Goal: Task Accomplishment & Management: Manage account settings

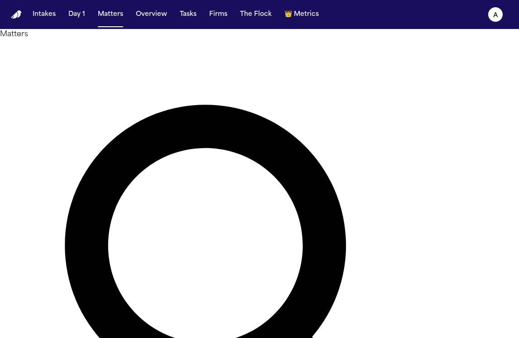
type input "********"
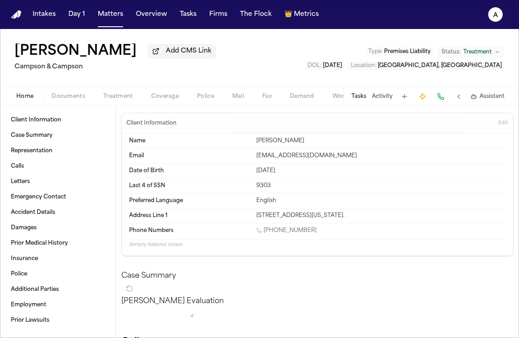
click at [363, 100] on button "Tasks" at bounding box center [358, 96] width 15 height 7
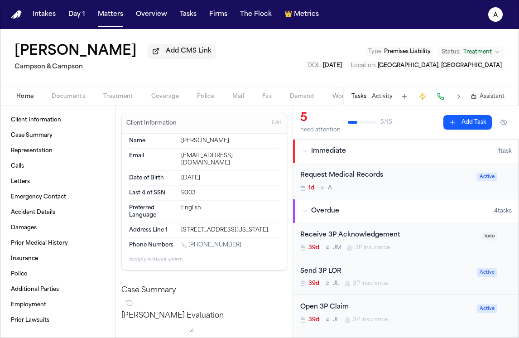
click at [417, 178] on div "Request Medical Records" at bounding box center [385, 175] width 171 height 10
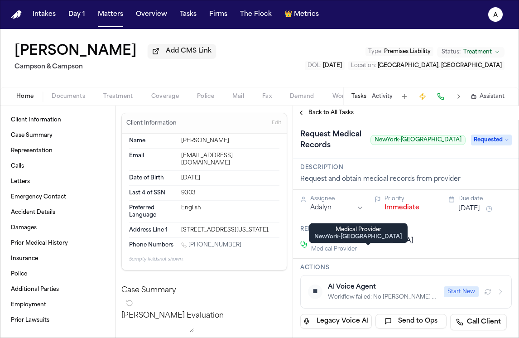
drag, startPoint x: 453, startPoint y: 257, endPoint x: 312, endPoint y: 255, distance: 140.8
click at [312, 253] on div "NewYork-[GEOGRAPHIC_DATA] Medical Provider" at bounding box center [405, 244] width 211 height 16
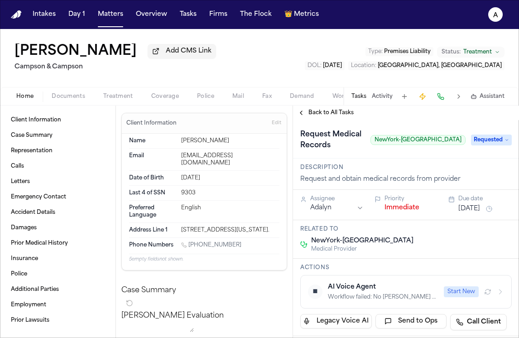
copy span "NewYork-[GEOGRAPHIC_DATA]"
click at [112, 14] on button "Matters" at bounding box center [110, 14] width 33 height 16
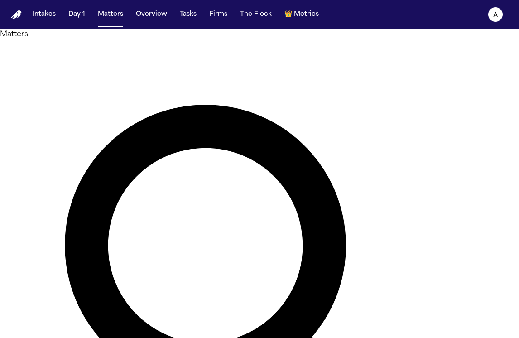
drag, startPoint x: 201, startPoint y: 56, endPoint x: 78, endPoint y: 64, distance: 122.9
click at [78, 64] on div "Matters ******** Overview Add Matter" at bounding box center [259, 304] width 519 height 551
type input "*"
drag, startPoint x: 211, startPoint y: 59, endPoint x: 72, endPoint y: 46, distance: 139.1
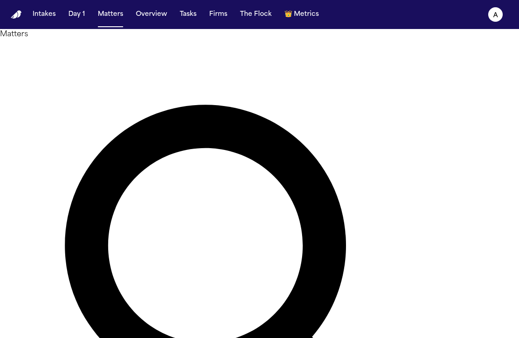
click at [72, 46] on div "Matters ******* Overview Add Matter" at bounding box center [259, 304] width 519 height 551
type input "**********"
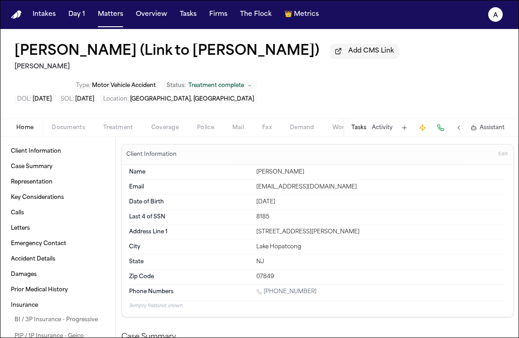
click at [369, 121] on div "Tasks Activity Assistant" at bounding box center [427, 128] width 168 height 18
click at [363, 129] on button "Tasks" at bounding box center [358, 127] width 15 height 7
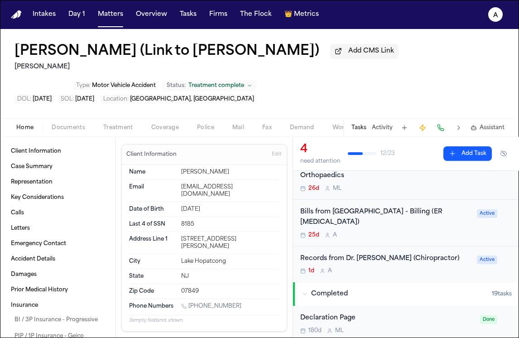
scroll to position [88, 0]
click at [428, 267] on div "1d A" at bounding box center [385, 270] width 171 height 7
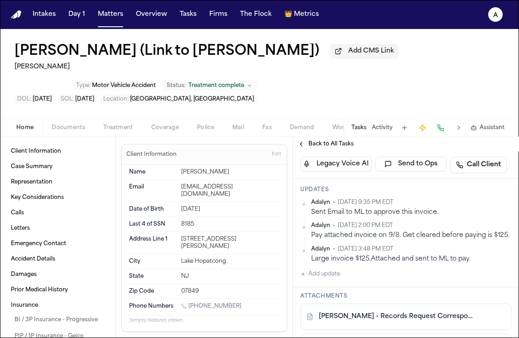
scroll to position [190, 0]
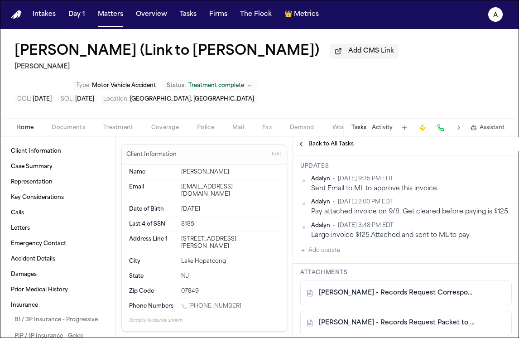
click at [327, 256] on button "Add update" at bounding box center [320, 250] width 40 height 11
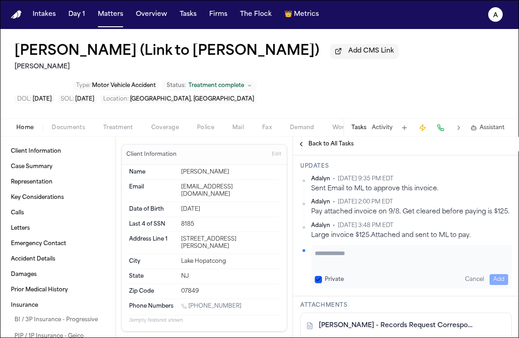
click at [329, 266] on textarea "Add your update" at bounding box center [411, 258] width 193 height 18
type textarea "**********"
click at [319, 283] on button "Private" at bounding box center [318, 279] width 7 height 7
click at [497, 285] on button "Add" at bounding box center [498, 279] width 19 height 11
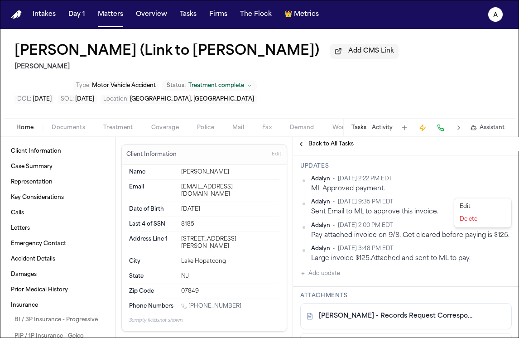
click at [508, 189] on html "**********" at bounding box center [259, 169] width 519 height 338
click at [477, 201] on div "Edit" at bounding box center [482, 206] width 53 height 13
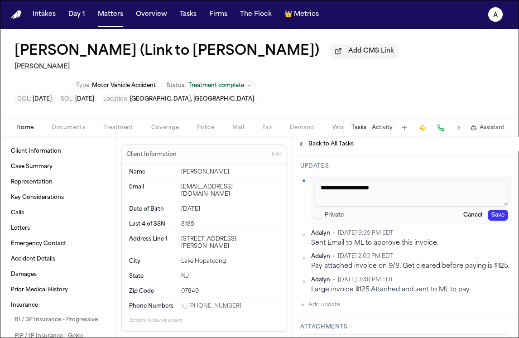
click at [421, 206] on textarea "**********" at bounding box center [411, 192] width 193 height 27
type textarea "**********"
click at [503, 221] on button "Save" at bounding box center [498, 215] width 20 height 11
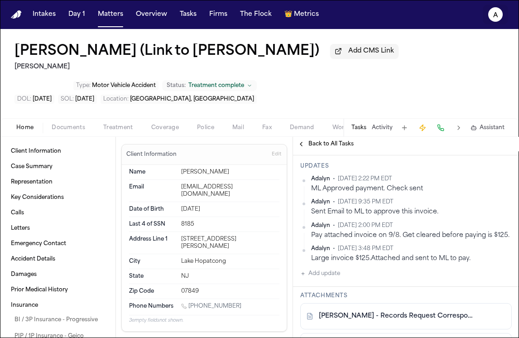
click at [500, 7] on button "A" at bounding box center [495, 15] width 25 height 20
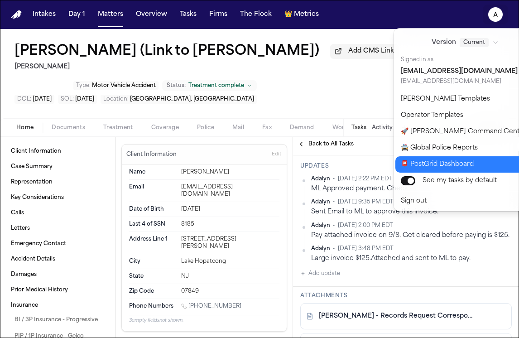
click at [456, 164] on button "📮 PostGrid Dashboard" at bounding box center [470, 164] width 151 height 16
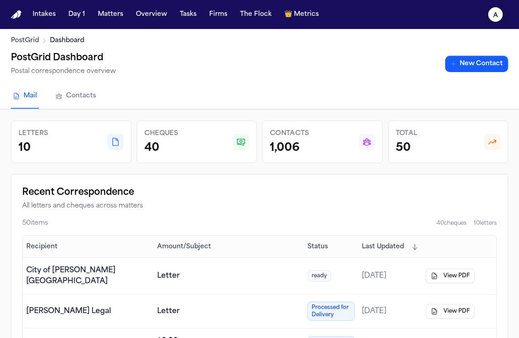
click at [502, 14] on icon "A" at bounding box center [495, 14] width 14 height 14
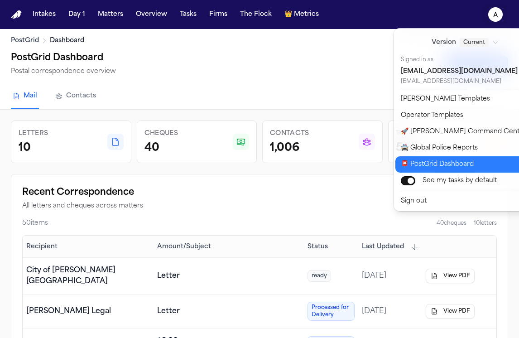
click at [474, 158] on button "📮 PostGrid Dashboard" at bounding box center [470, 164] width 151 height 16
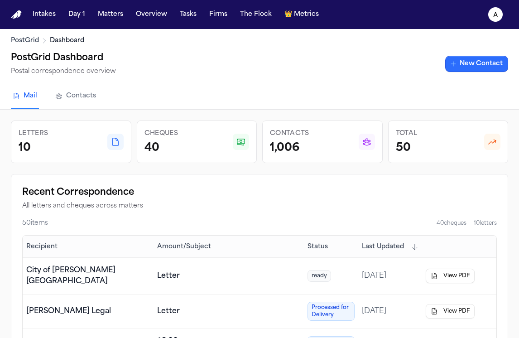
click at [481, 62] on link "New Contact" at bounding box center [476, 64] width 63 height 16
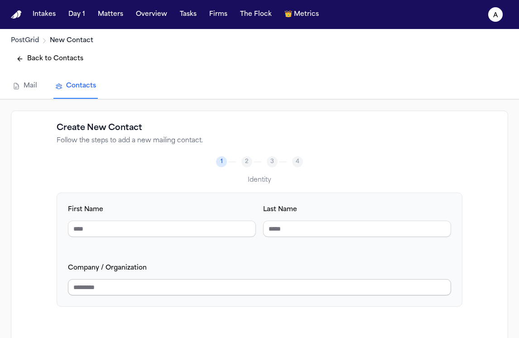
click at [278, 290] on input "Company / Organization" at bounding box center [259, 287] width 383 height 16
type input "**********"
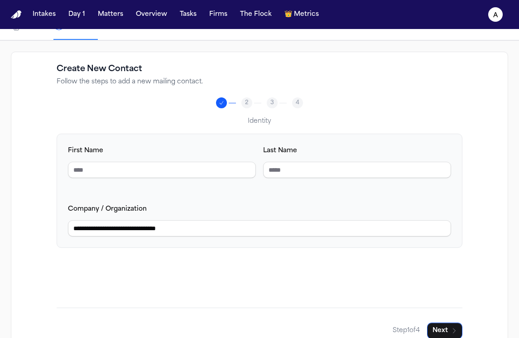
scroll to position [82, 0]
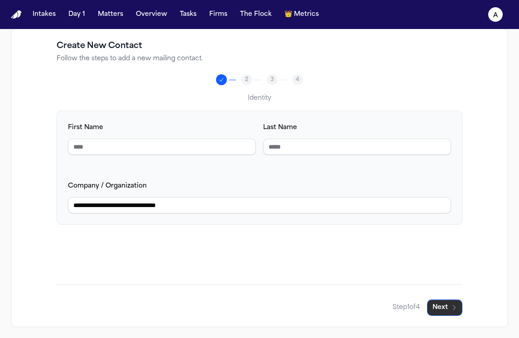
click at [447, 306] on button "Next" at bounding box center [444, 307] width 35 height 16
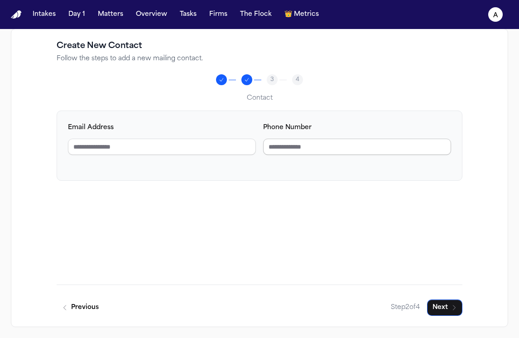
click at [285, 146] on input "Phone Number" at bounding box center [357, 147] width 188 height 16
type input "**********"
click at [450, 304] on button "Next" at bounding box center [444, 307] width 35 height 16
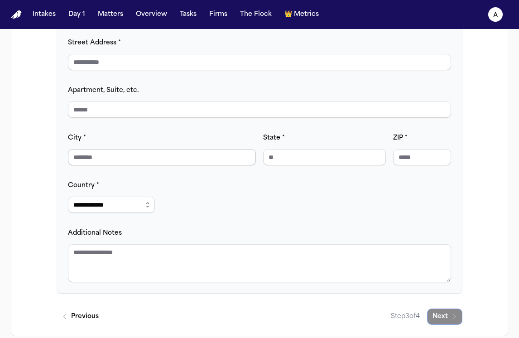
scroll to position [176, 0]
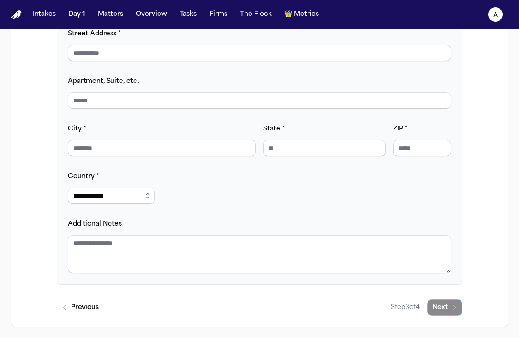
click at [249, 64] on div "**********" at bounding box center [259, 150] width 383 height 245
click at [256, 55] on input "Street Address *" at bounding box center [259, 53] width 383 height 16
drag, startPoint x: 210, startPoint y: 52, endPoint x: 51, endPoint y: 56, distance: 158.5
click at [51, 56] on div "**********" at bounding box center [259, 131] width 497 height 392
type input "**********"
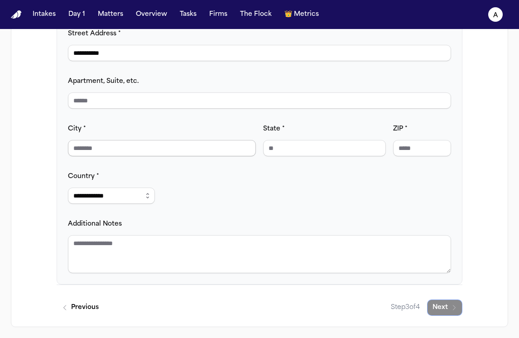
click at [154, 148] on input "City *" at bounding box center [162, 148] width 188 height 16
click at [84, 149] on input "*****" at bounding box center [162, 148] width 188 height 16
type input "*****"
click at [307, 143] on input "State *" at bounding box center [324, 148] width 123 height 16
type input "**"
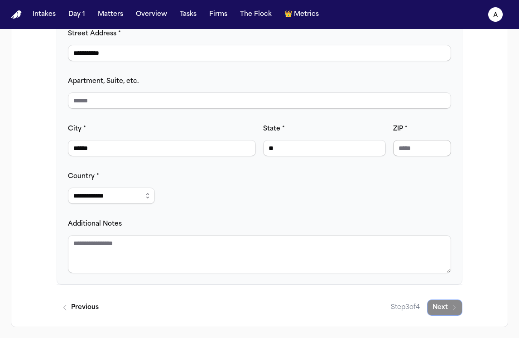
click at [417, 146] on input "ZIP *" at bounding box center [422, 148] width 58 height 16
type input "*****"
click at [392, 187] on div "**********" at bounding box center [259, 150] width 383 height 245
click at [373, 196] on div "**********" at bounding box center [259, 150] width 383 height 245
click at [135, 262] on textarea "Additional Notes" at bounding box center [259, 254] width 383 height 38
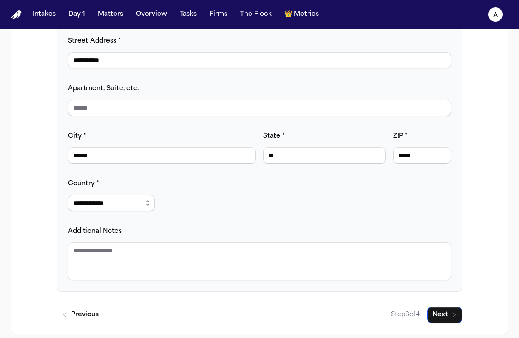
scroll to position [163, 0]
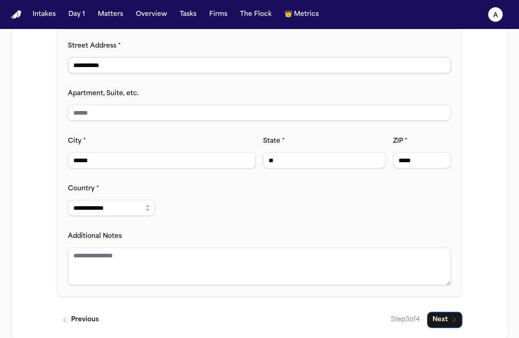
drag, startPoint x: 170, startPoint y: 62, endPoint x: 68, endPoint y: 59, distance: 101.5
click at [68, 59] on input "**********" at bounding box center [259, 65] width 383 height 16
paste input "**********"
drag, startPoint x: 198, startPoint y: 66, endPoint x: 107, endPoint y: 68, distance: 91.0
click at [107, 68] on input "**********" at bounding box center [259, 65] width 383 height 16
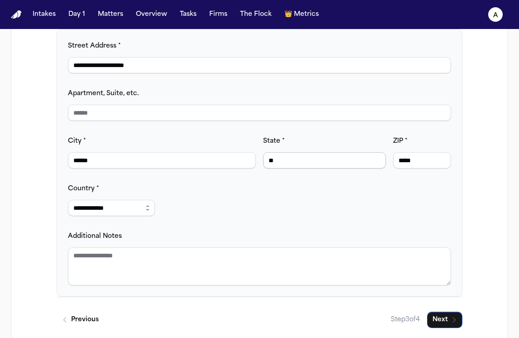
type input "**********"
click at [304, 149] on div "State * **" at bounding box center [324, 151] width 123 height 33
click at [187, 135] on div "City * *****" at bounding box center [162, 151] width 188 height 33
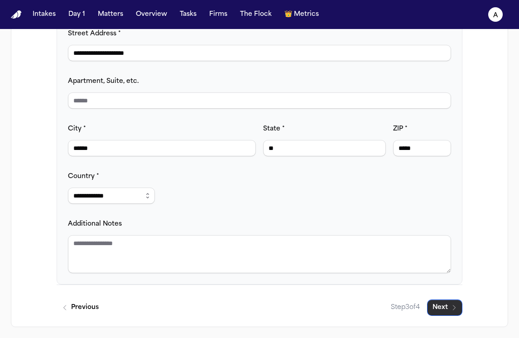
click at [453, 307] on icon "button" at bounding box center [454, 307] width 7 height 7
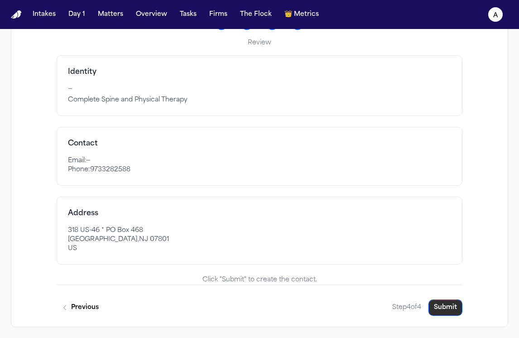
click at [442, 301] on button "Submit" at bounding box center [445, 307] width 34 height 16
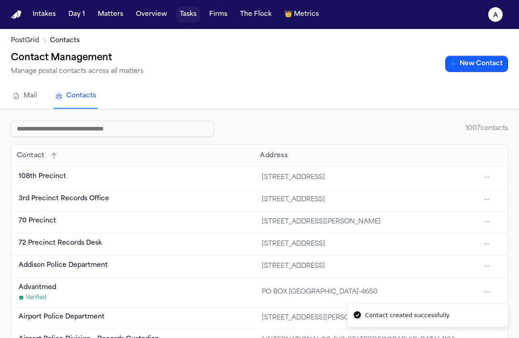
click at [186, 14] on button "Tasks" at bounding box center [188, 14] width 24 height 16
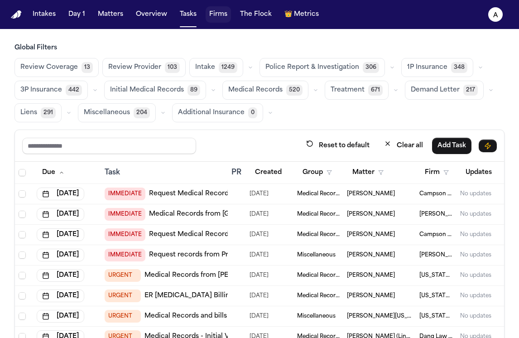
click at [218, 19] on button "Firms" at bounding box center [218, 14] width 25 height 16
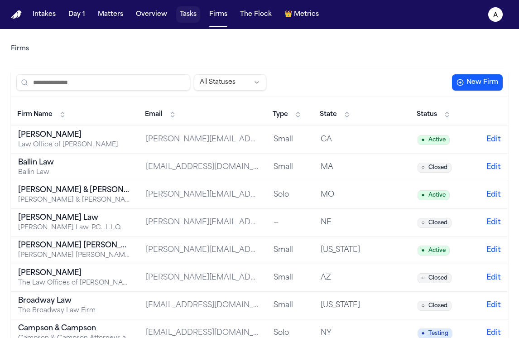
click at [184, 17] on button "Tasks" at bounding box center [188, 14] width 24 height 16
click at [112, 17] on button "Matters" at bounding box center [110, 14] width 33 height 16
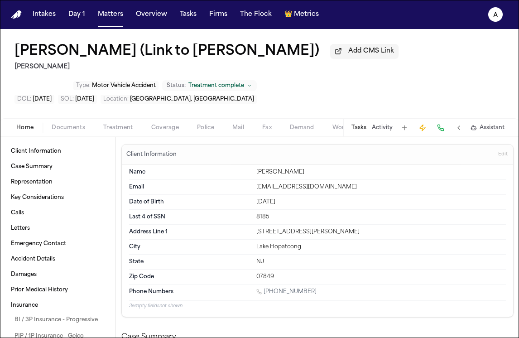
click at [362, 129] on button "Tasks" at bounding box center [358, 127] width 15 height 7
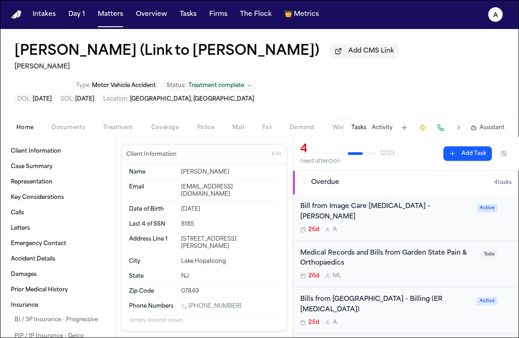
click at [269, 130] on span "Fax" at bounding box center [267, 127] width 10 height 7
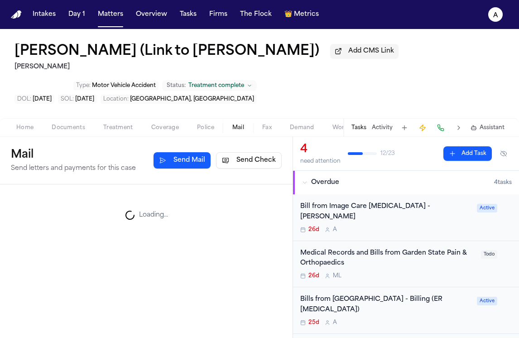
click at [242, 130] on span "Mail" at bounding box center [238, 127] width 12 height 7
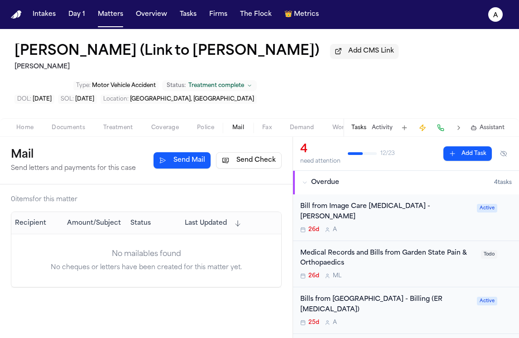
click at [247, 158] on button "Send Check" at bounding box center [249, 160] width 66 height 16
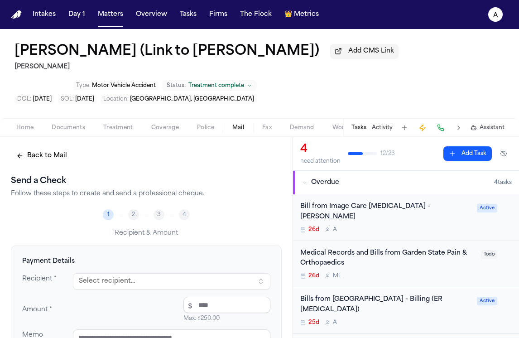
click at [137, 283] on button "Select recipient..." at bounding box center [171, 281] width 197 height 16
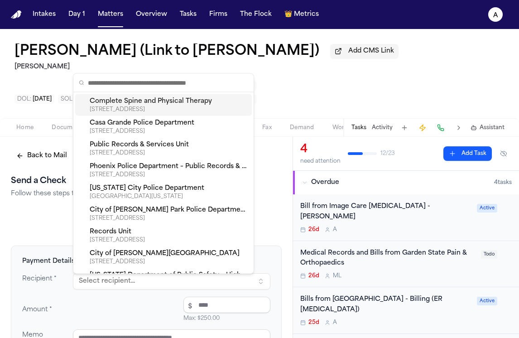
click at [221, 110] on div "[STREET_ADDRESS]" at bounding box center [169, 109] width 158 height 7
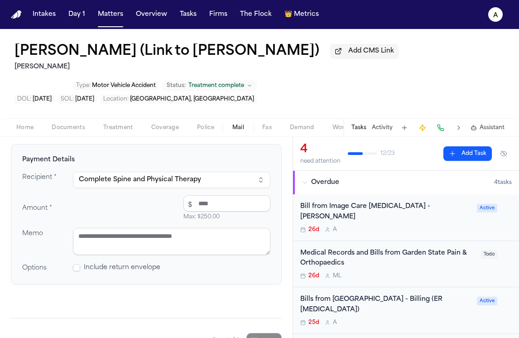
scroll to position [126, 0]
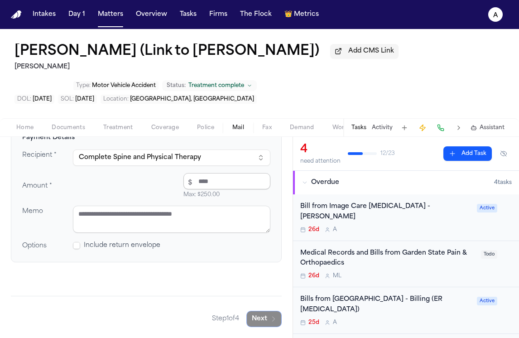
click at [244, 183] on input "number" at bounding box center [226, 181] width 87 height 16
type input "******"
click at [222, 225] on textarea at bounding box center [171, 219] width 197 height 27
click at [185, 213] on textarea at bounding box center [171, 219] width 197 height 27
drag, startPoint x: 186, startPoint y: 216, endPoint x: 142, endPoint y: 216, distance: 43.9
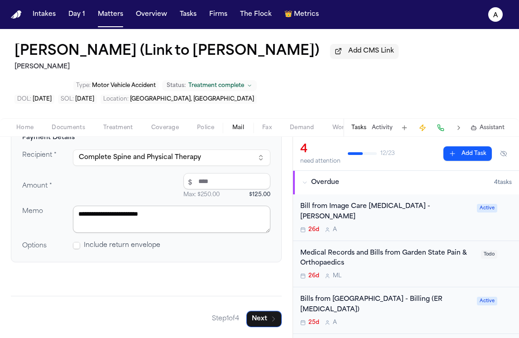
click at [142, 216] on textarea "**********" at bounding box center [171, 219] width 197 height 27
type textarea "**********"
click at [263, 317] on button "Next" at bounding box center [263, 319] width 35 height 16
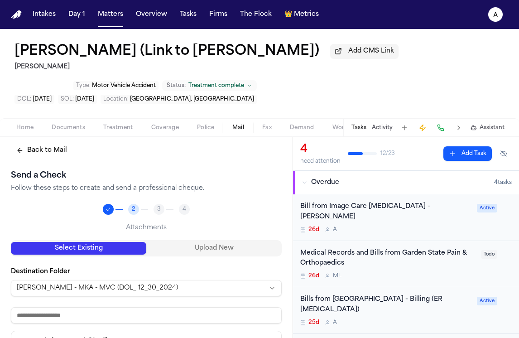
scroll to position [0, 0]
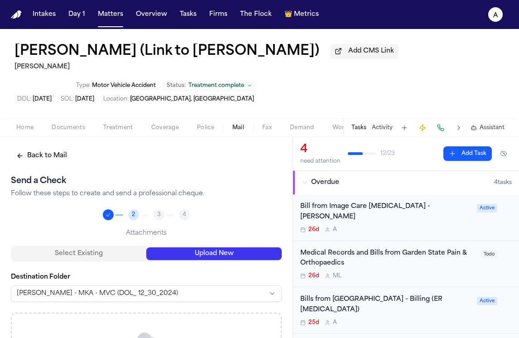
click at [222, 256] on button "Upload New" at bounding box center [213, 253] width 135 height 13
click at [233, 259] on button "Upload New" at bounding box center [213, 253] width 135 height 13
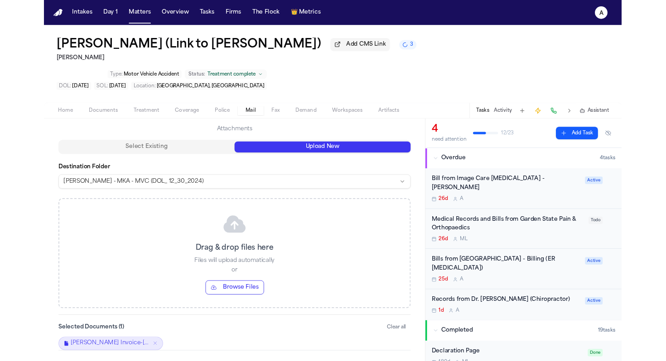
scroll to position [139, 0]
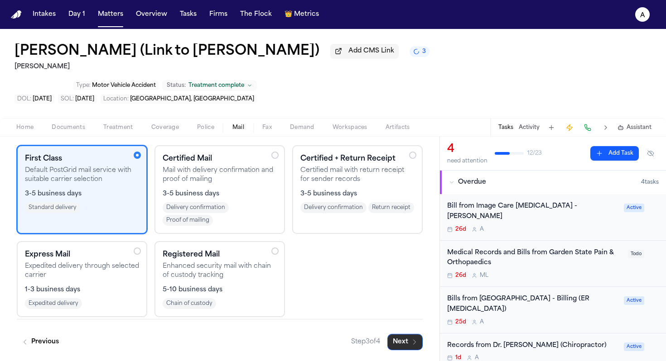
scroll to position [71, 0]
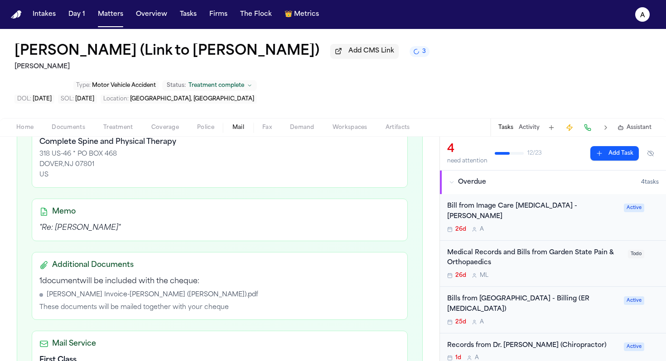
scroll to position [334, 0]
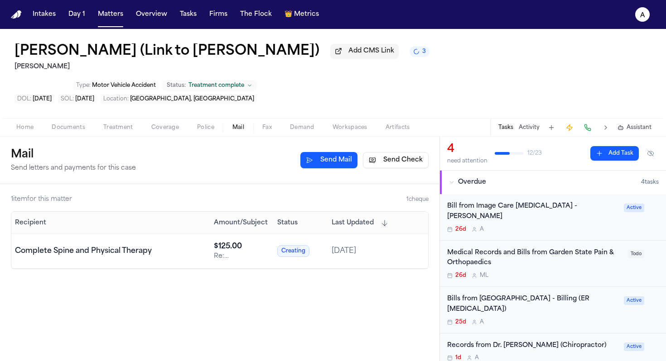
click at [518, 337] on div "Records from Dr. [PERSON_NAME] (Chiropractor) 1d A" at bounding box center [532, 351] width 171 height 21
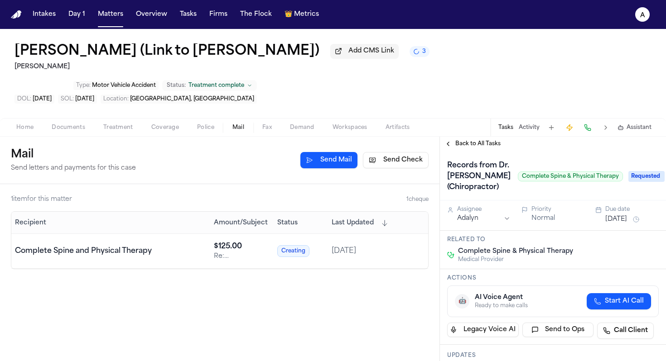
click at [518, 158] on div "Records from Dr. [PERSON_NAME] (Chiropractor) Complete Spine & Physical Therapy…" at bounding box center [552, 176] width 211 height 36
click at [518, 171] on span "Requested" at bounding box center [646, 176] width 36 height 11
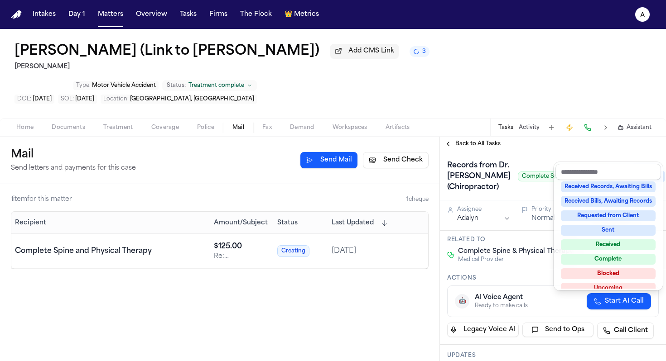
scroll to position [139, 0]
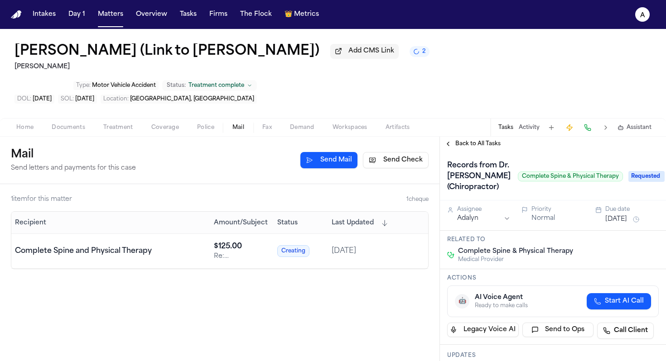
click at [518, 215] on button "[DATE]" at bounding box center [616, 219] width 22 height 9
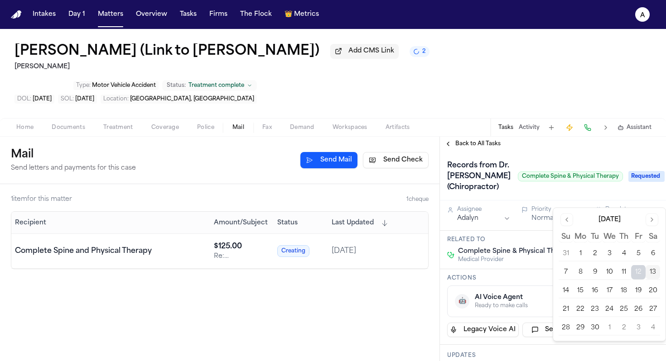
click at [518, 291] on button "19" at bounding box center [638, 291] width 14 height 14
click at [518, 168] on div "Records from Dr. [PERSON_NAME] (Chiropractor) Complete Spine & Physical Therapy" at bounding box center [535, 176] width 176 height 36
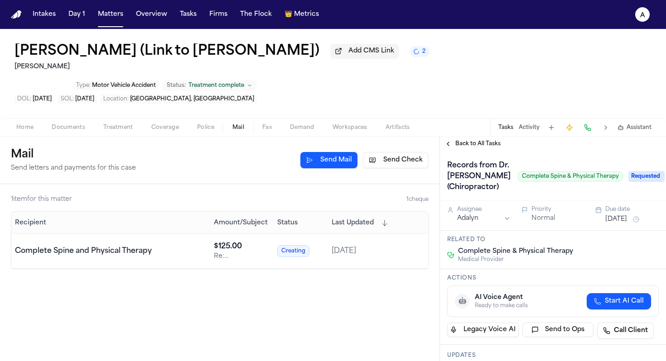
click at [424, 287] on div "1 item for this matter 1 cheque Recipient Amount/Subject Status Last Updated Co…" at bounding box center [219, 272] width 439 height 177
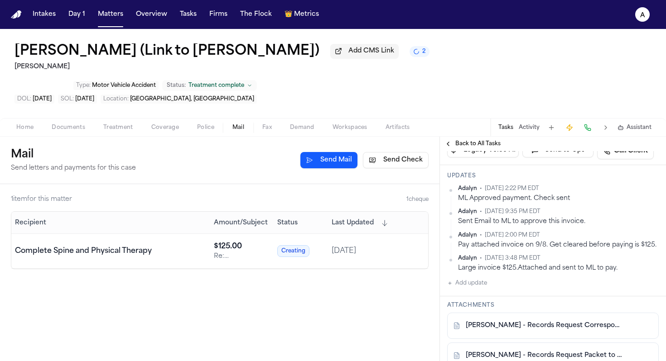
scroll to position [186, 0]
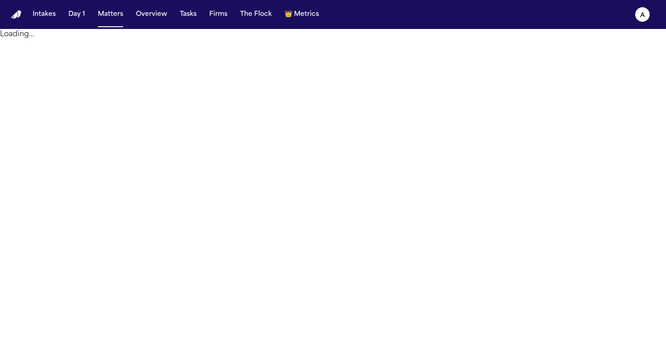
click at [104, 33] on div "Loading..." at bounding box center [333, 34] width 666 height 11
click at [112, 27] on span at bounding box center [110, 26] width 25 height 1
click at [118, 16] on button "Matters" at bounding box center [110, 14] width 33 height 16
click at [159, 15] on button "Overview" at bounding box center [151, 14] width 38 height 16
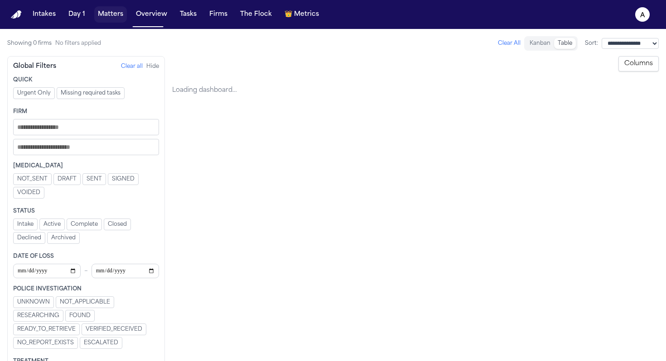
click at [108, 11] on button "Matters" at bounding box center [110, 14] width 33 height 16
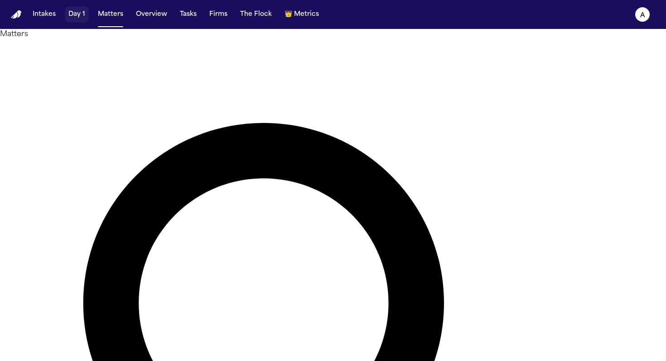
click at [79, 15] on button "Day 1" at bounding box center [77, 14] width 24 height 16
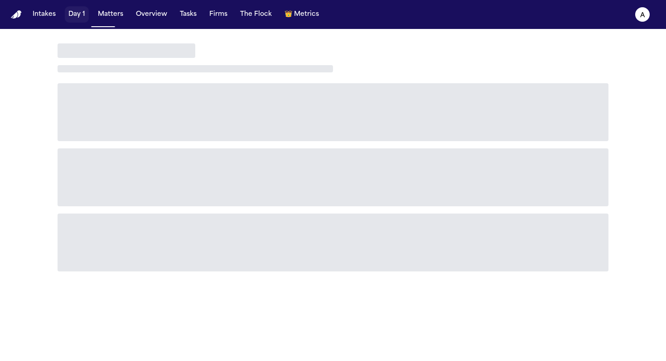
click at [115, 15] on button "Matters" at bounding box center [110, 14] width 33 height 16
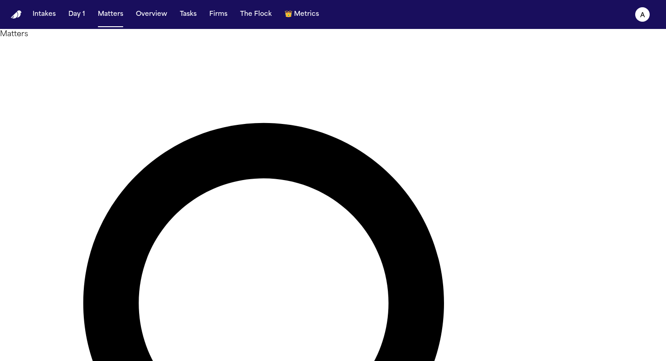
type input "**********"
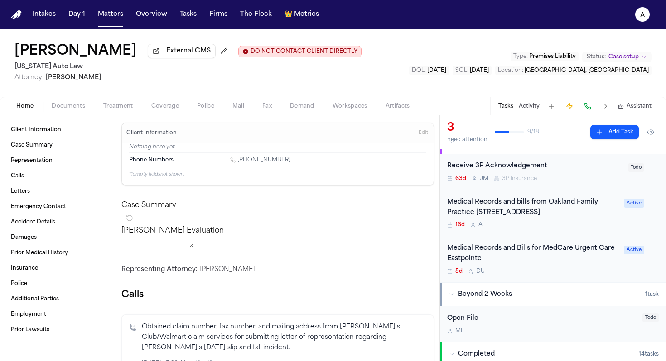
scroll to position [21, 0]
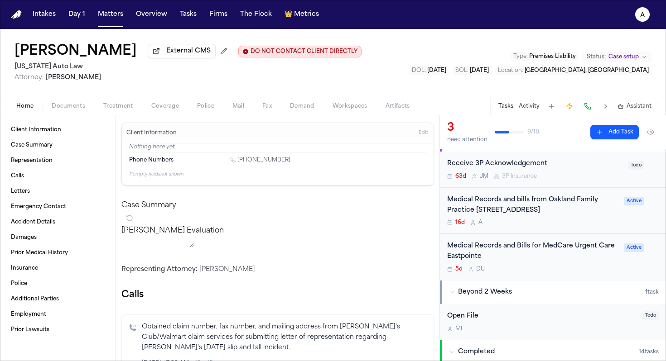
click at [518, 273] on div "Medical Records and Bills for MedCare Urgent Care Eastpointe 5d D U" at bounding box center [532, 257] width 171 height 32
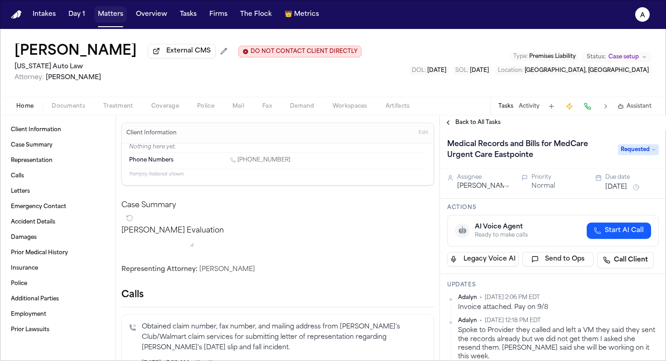
click at [101, 13] on button "Matters" at bounding box center [110, 14] width 33 height 16
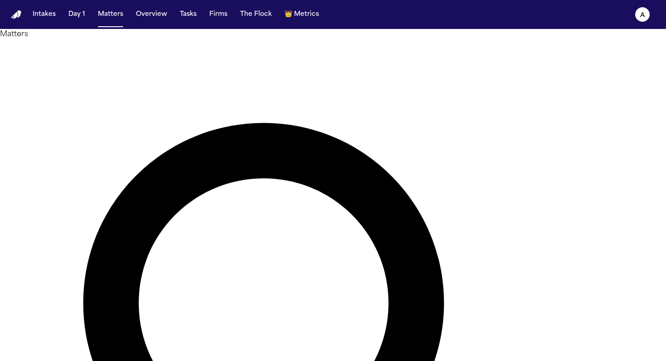
drag, startPoint x: 341, startPoint y: 48, endPoint x: 172, endPoint y: 48, distance: 169.8
type input "*********"
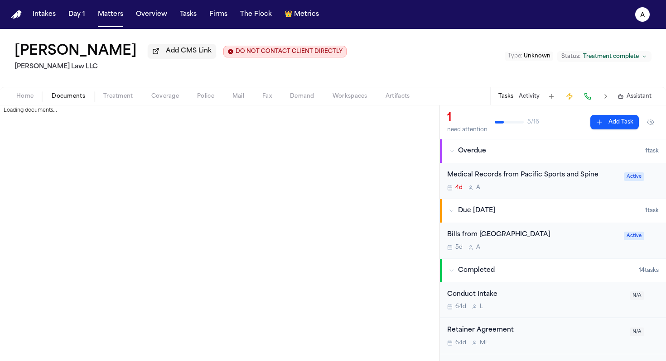
click at [72, 96] on span "Documents" at bounding box center [69, 96] width 34 height 7
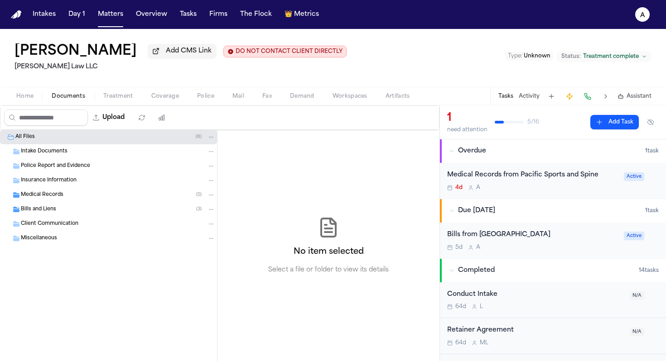
click at [75, 199] on div "Medical Records ( 5 )" at bounding box center [118, 195] width 194 height 8
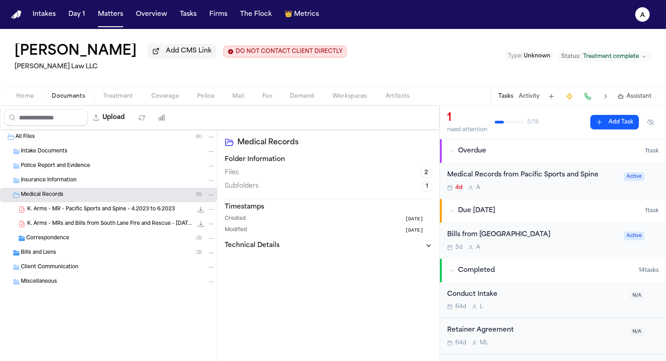
click at [75, 199] on div "Medical Records ( 5 )" at bounding box center [118, 195] width 194 height 8
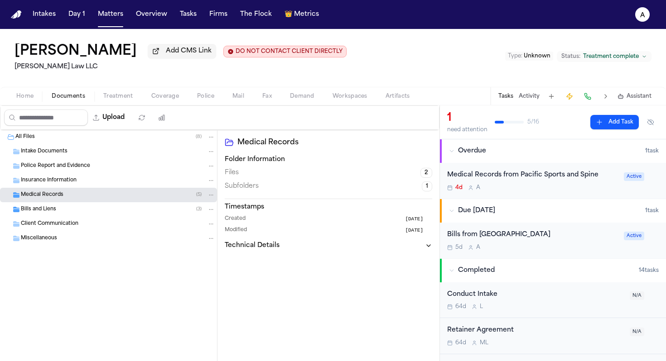
click at [75, 199] on div "Medical Records ( 5 )" at bounding box center [118, 195] width 194 height 8
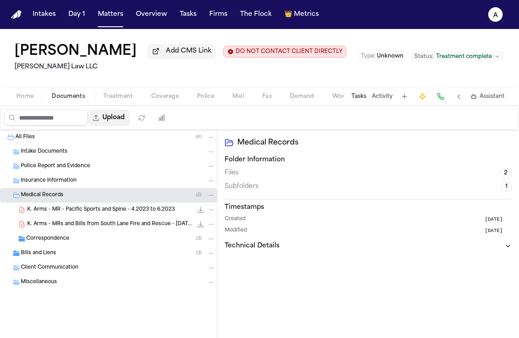
click at [125, 118] on button "Upload" at bounding box center [109, 118] width 42 height 16
select select "**********"
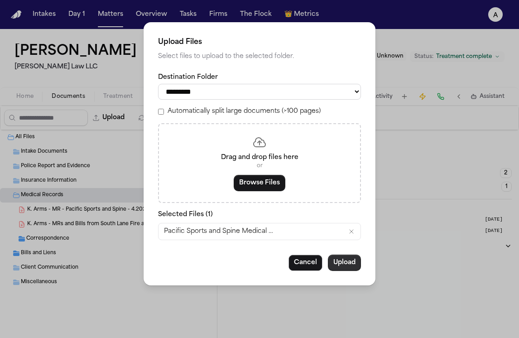
click at [346, 265] on button "Upload" at bounding box center [344, 262] width 33 height 16
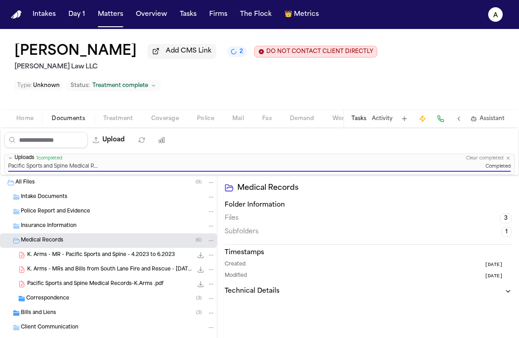
click at [147, 251] on span "K. Arms - MR - Pacific Sports and Spine - 4.2023 to 6.2023" at bounding box center [101, 255] width 148 height 8
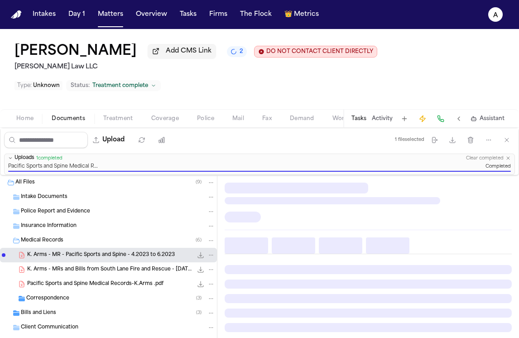
click at [147, 251] on span "K. Arms - MR - Pacific Sports and Spine - 4.2023 to 6.2023" at bounding box center [101, 255] width 148 height 8
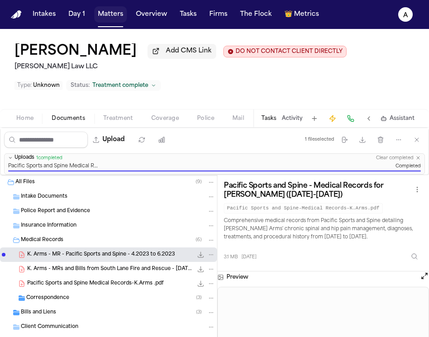
click at [106, 16] on button "Matters" at bounding box center [110, 14] width 33 height 16
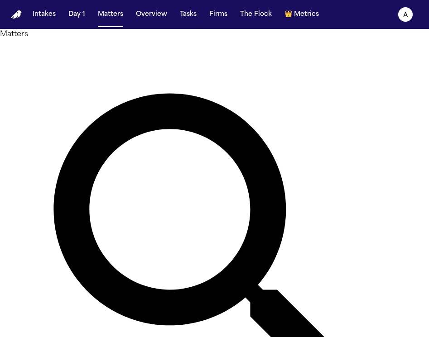
drag, startPoint x: 196, startPoint y: 58, endPoint x: 36, endPoint y: 58, distance: 159.8
click at [36, 58] on div "Matters ********* Overview Add Matter" at bounding box center [214, 259] width 429 height 461
type input "**********"
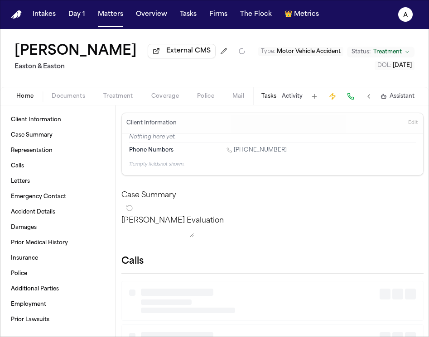
click at [272, 97] on button "Tasks" at bounding box center [268, 96] width 15 height 7
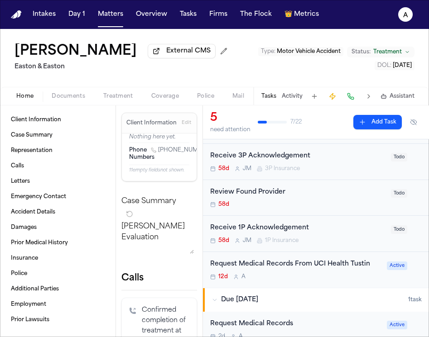
scroll to position [83, 0]
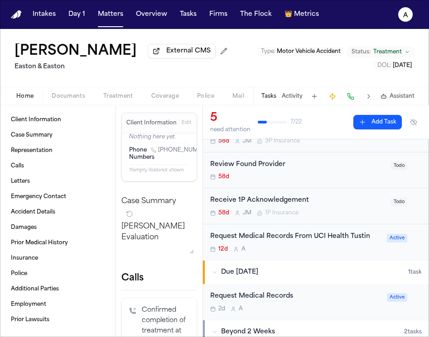
click at [331, 252] on div "12d A" at bounding box center [295, 249] width 171 height 7
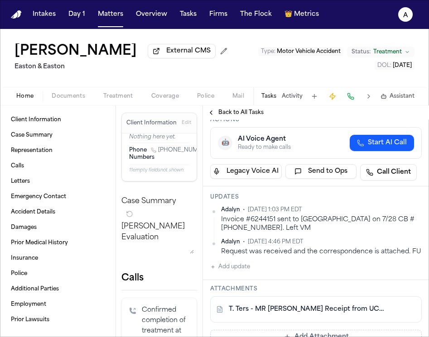
scroll to position [79, 0]
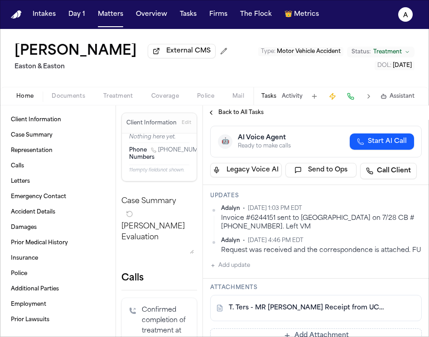
click at [241, 267] on button "Add update" at bounding box center [230, 265] width 40 height 11
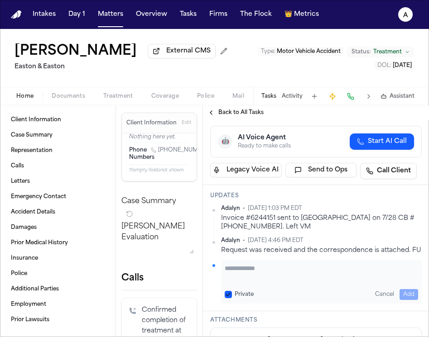
click at [257, 277] on textarea "Add your update" at bounding box center [321, 273] width 193 height 18
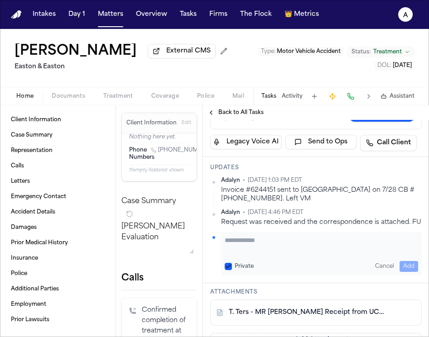
scroll to position [96, 0]
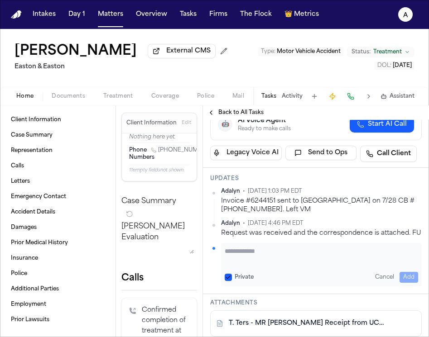
click at [280, 254] on textarea "Add your update" at bounding box center [321, 256] width 193 height 18
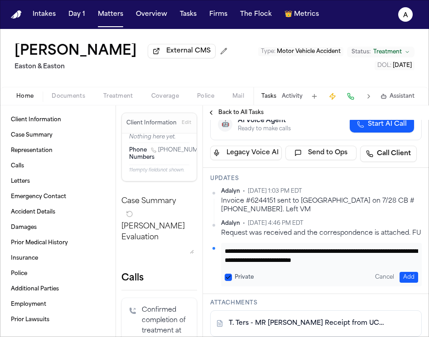
type textarea "**********"
click at [228, 280] on button "Private" at bounding box center [228, 277] width 7 height 7
click at [412, 275] on button "Add" at bounding box center [408, 277] width 19 height 11
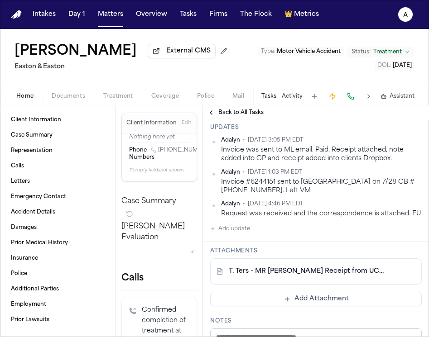
scroll to position [199, 0]
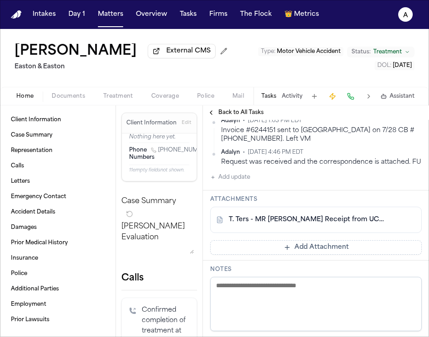
click at [371, 254] on button "Add Attachment" at bounding box center [315, 247] width 211 height 14
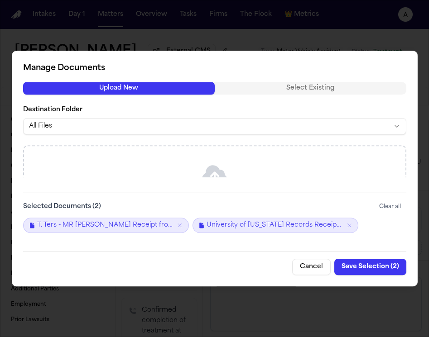
click at [380, 263] on button "Save Selection ( 2 )" at bounding box center [370, 267] width 72 height 16
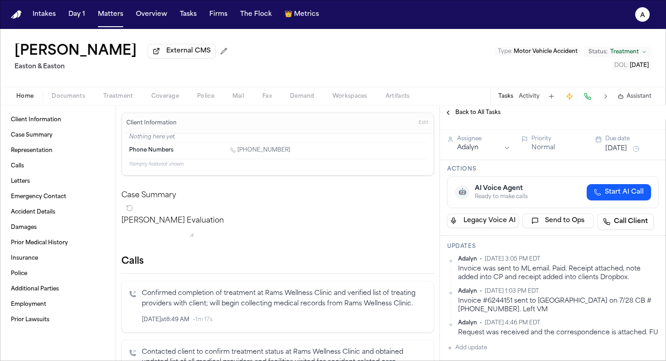
scroll to position [38, 0]
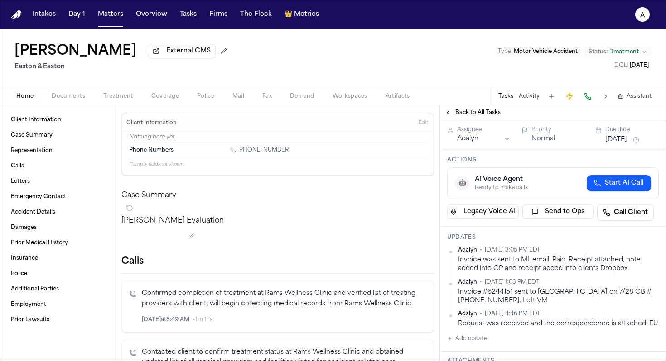
click at [518, 251] on html "Intakes Day 1 Matters Overview Tasks Firms The Flock 👑 Metrics A Timothy Ters E…" at bounding box center [333, 180] width 666 height 361
click at [518, 266] on div "Edit" at bounding box center [629, 266] width 53 height 13
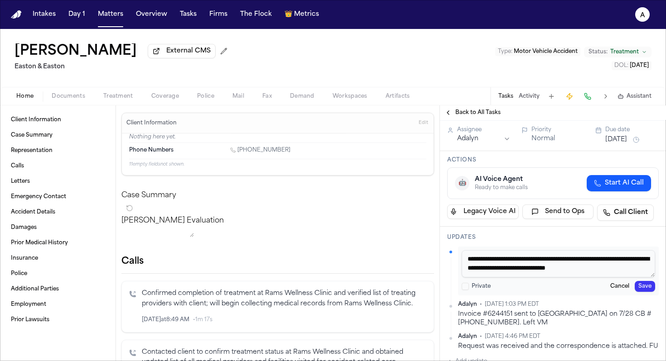
click at [518, 264] on textarea "**********" at bounding box center [557, 263] width 193 height 27
click at [518, 263] on textarea "**********" at bounding box center [557, 263] width 193 height 27
click at [518, 262] on textarea "**********" at bounding box center [557, 263] width 193 height 27
type textarea "**********"
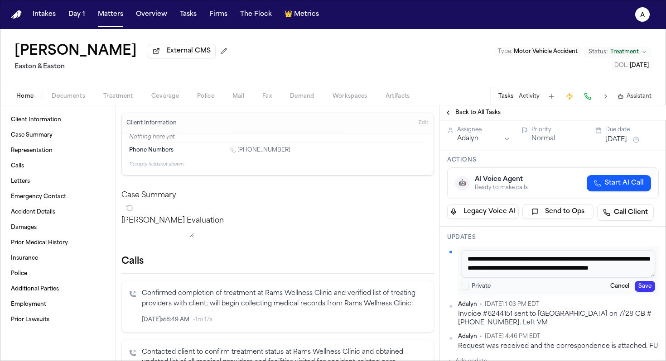
click at [518, 283] on button "Save" at bounding box center [644, 286] width 20 height 11
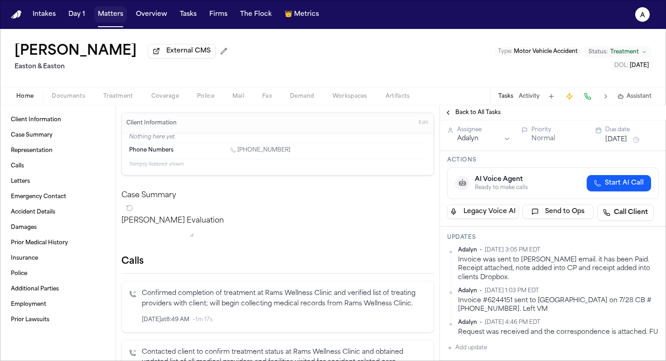
click at [113, 14] on button "Matters" at bounding box center [110, 14] width 33 height 16
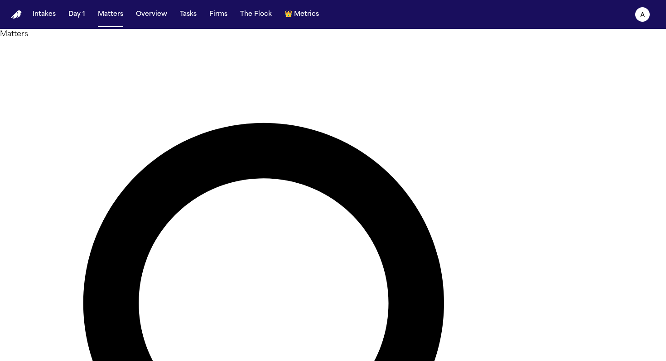
drag, startPoint x: 340, startPoint y: 51, endPoint x: 140, endPoint y: 50, distance: 199.2
type input "******"
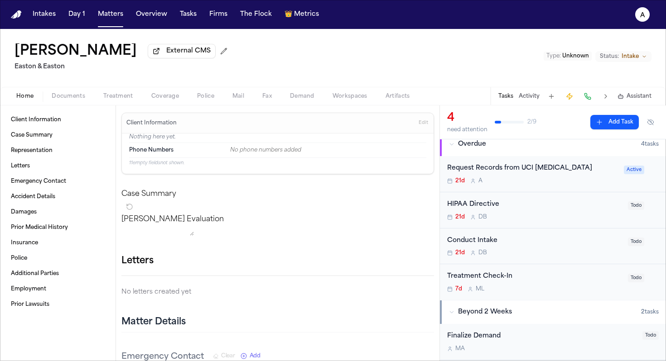
scroll to position [17, 0]
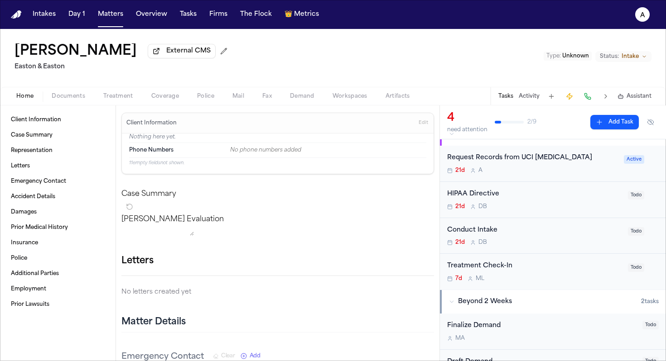
click at [518, 170] on div "21d A" at bounding box center [532, 170] width 171 height 7
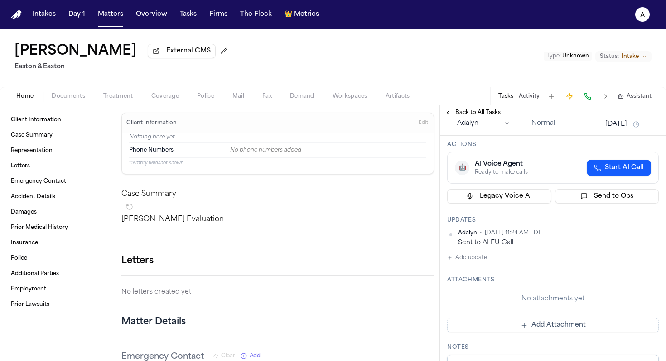
scroll to position [54, 0]
click at [484, 251] on button "Add update" at bounding box center [467, 256] width 40 height 11
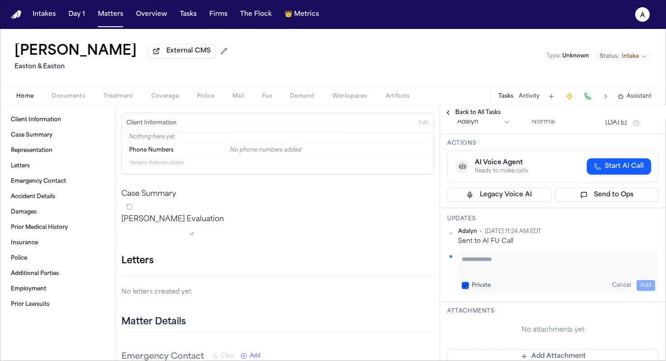
click at [475, 255] on textarea "Add your update" at bounding box center [557, 264] width 193 height 18
drag, startPoint x: 494, startPoint y: 254, endPoint x: 575, endPoint y: 252, distance: 81.5
click at [499, 255] on textarea "**********" at bounding box center [557, 264] width 193 height 18
click at [518, 255] on textarea "**********" at bounding box center [557, 264] width 193 height 18
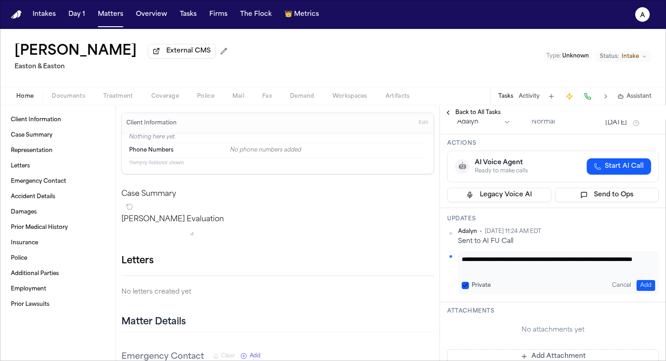
click at [497, 259] on textarea "**********" at bounding box center [557, 264] width 193 height 18
click at [518, 259] on textarea "**********" at bounding box center [557, 264] width 193 height 18
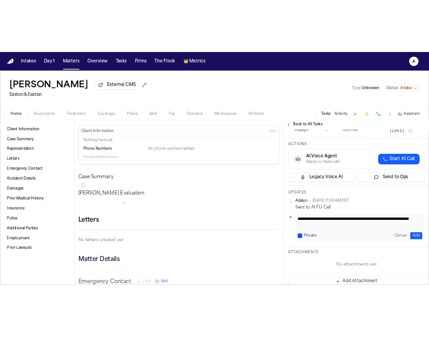
scroll to position [0, 0]
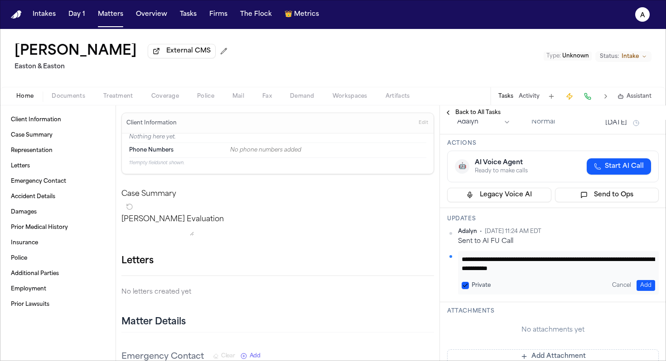
type textarea "**********"
click at [466, 282] on button "Private" at bounding box center [464, 285] width 7 height 7
click at [518, 280] on button "Add" at bounding box center [645, 285] width 19 height 11
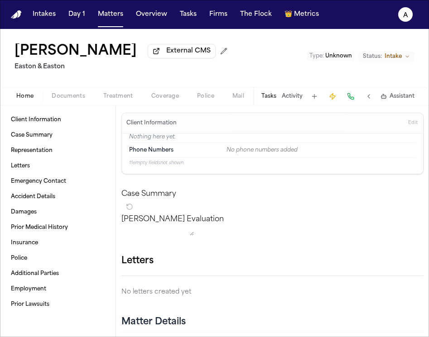
click at [271, 103] on div "Tasks Activity Assistant" at bounding box center [337, 96] width 168 height 18
click at [271, 100] on button "Tasks" at bounding box center [268, 96] width 15 height 7
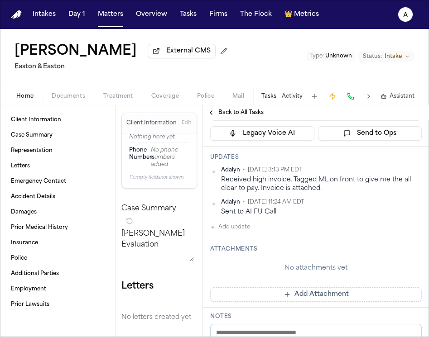
scroll to position [126, 0]
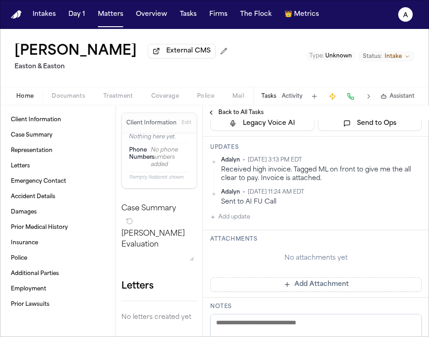
click at [261, 93] on button "Tasks" at bounding box center [268, 96] width 15 height 7
click at [388, 278] on button "Add Attachment" at bounding box center [315, 285] width 211 height 14
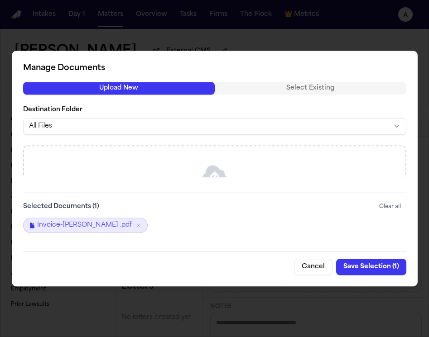
click at [385, 267] on button "Save Selection ( 1 )" at bounding box center [371, 267] width 70 height 16
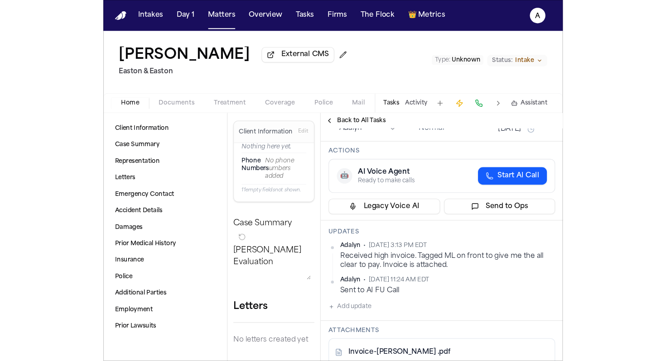
scroll to position [105, 0]
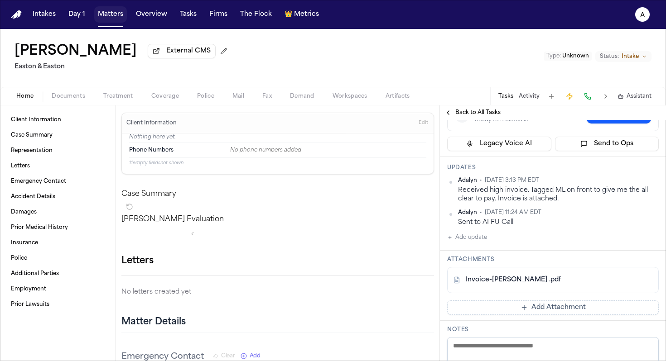
click at [113, 17] on button "Matters" at bounding box center [110, 14] width 33 height 16
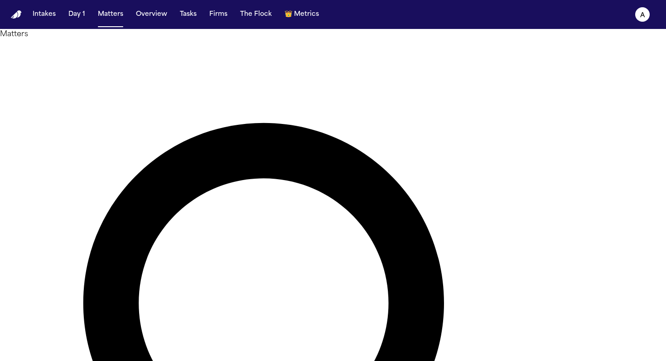
drag, startPoint x: 316, startPoint y: 52, endPoint x: 137, endPoint y: 52, distance: 179.3
type input "**********"
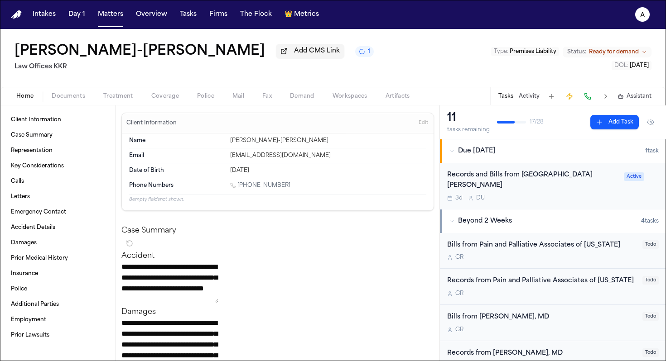
click at [518, 195] on div "Records and Bills from St. Josephs Hospital 3d D U Active" at bounding box center [553, 186] width 226 height 46
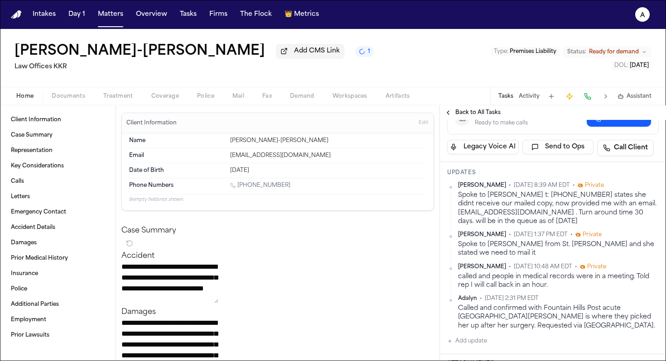
scroll to position [104, 0]
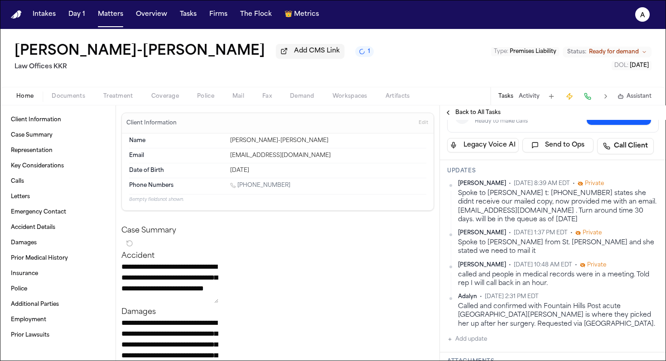
click at [448, 112] on button "Back to All Tasks" at bounding box center [472, 112] width 65 height 7
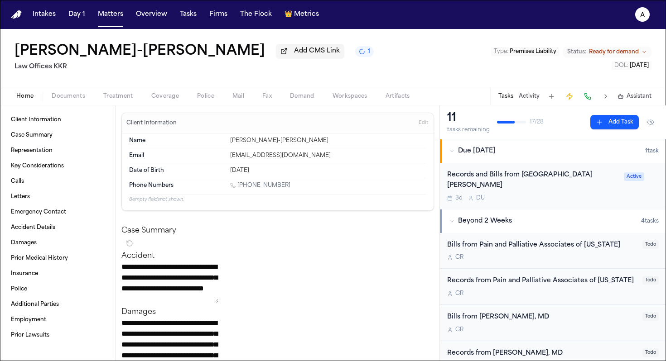
click at [518, 195] on div "3d D U" at bounding box center [532, 198] width 171 height 7
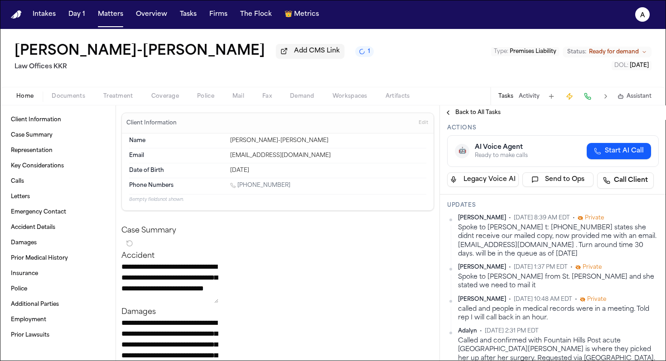
scroll to position [23, 0]
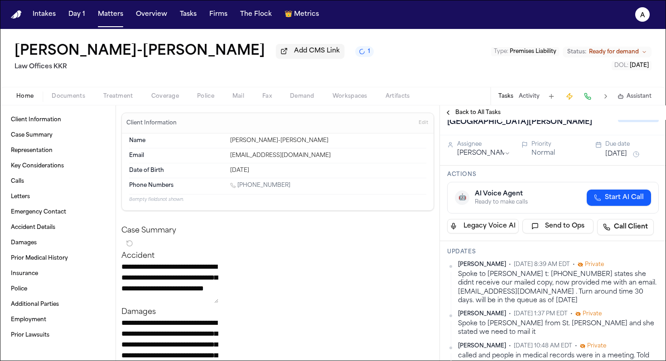
click at [108, 15] on button "Matters" at bounding box center [110, 14] width 33 height 16
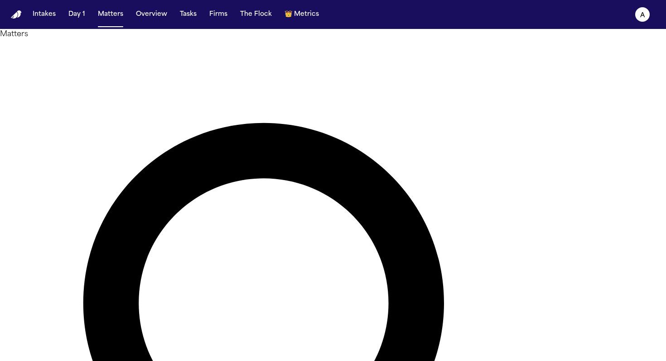
drag, startPoint x: 351, startPoint y: 53, endPoint x: 194, endPoint y: 52, distance: 157.1
type input "*"
type input "**********"
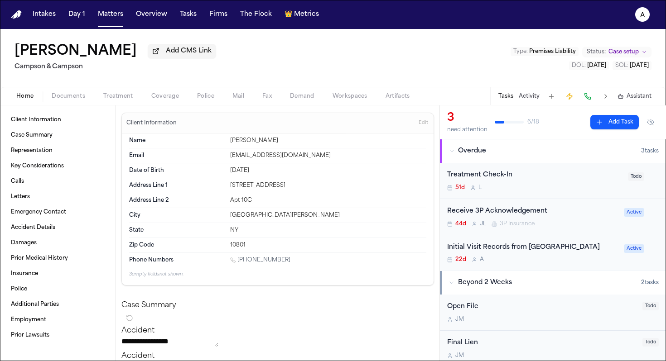
click at [518, 264] on div "Initial Visit Records from AtlantiCare Regional Medical Center 22d A" at bounding box center [532, 253] width 171 height 21
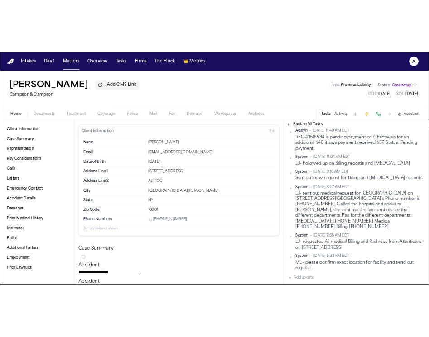
scroll to position [282, 0]
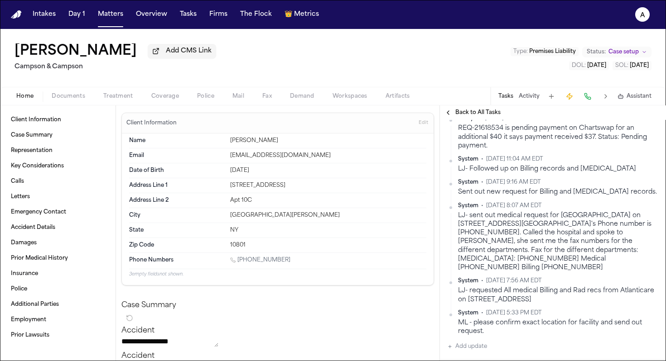
click at [84, 93] on button "Documents" at bounding box center [69, 96] width 52 height 11
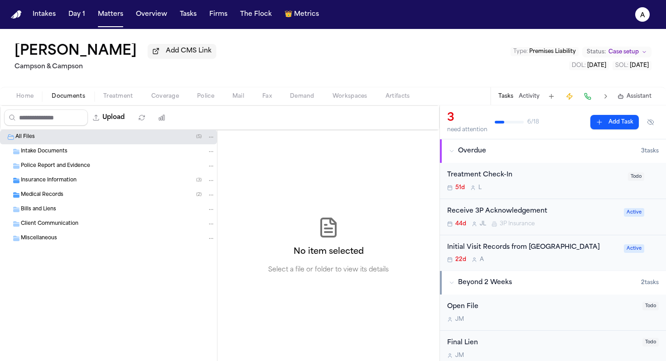
click at [63, 195] on div "Medical Records ( 2 )" at bounding box center [118, 195] width 194 height 8
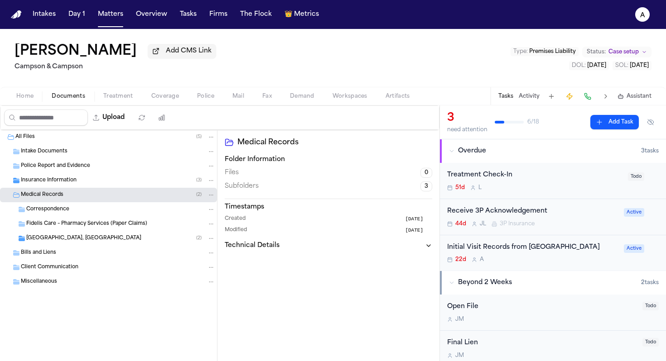
click at [162, 245] on div "AtlantiCare Regional Medical Center, Atlantic City Campus ( 2 )" at bounding box center [108, 238] width 217 height 14
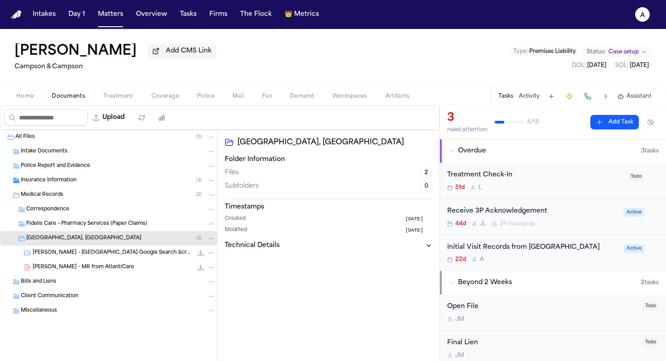
click at [0, 0] on span "479.6 KB • PNG" at bounding box center [0, 0] width 0 height 0
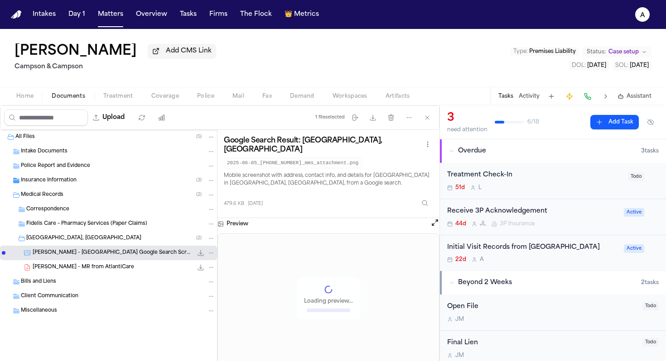
click at [150, 272] on div "F. Duval - MR from AtlantiCare 29.7 MB • PDF" at bounding box center [124, 267] width 182 height 9
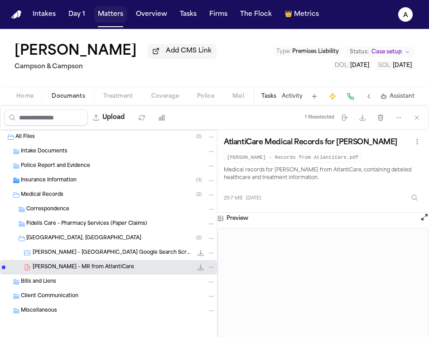
click at [105, 14] on button "Matters" at bounding box center [110, 14] width 33 height 16
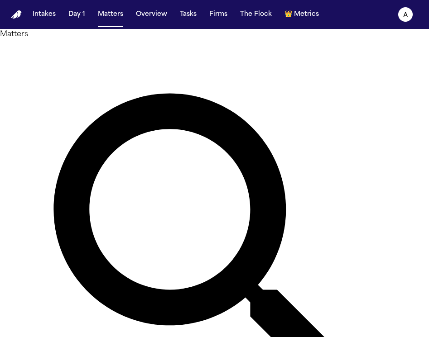
drag, startPoint x: 206, startPoint y: 55, endPoint x: 90, endPoint y: 55, distance: 115.9
click at [90, 55] on div "**********" at bounding box center [214, 259] width 429 height 461
type input "*********"
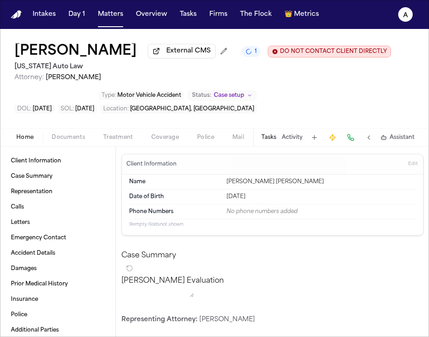
click at [273, 140] on button "Tasks" at bounding box center [268, 137] width 15 height 7
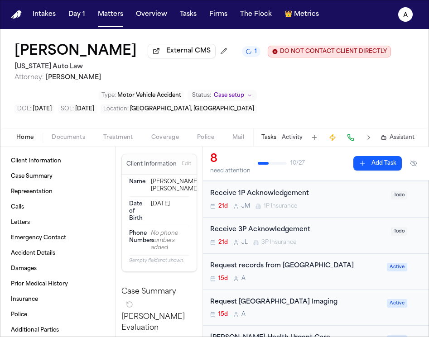
scroll to position [134, 0]
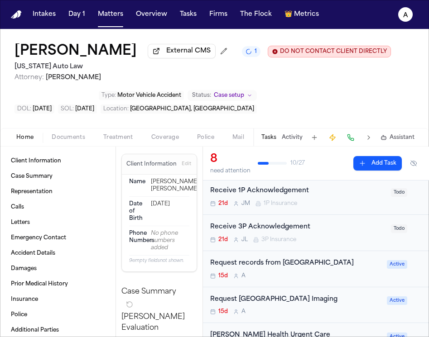
click at [319, 278] on div "15d A" at bounding box center [295, 276] width 171 height 7
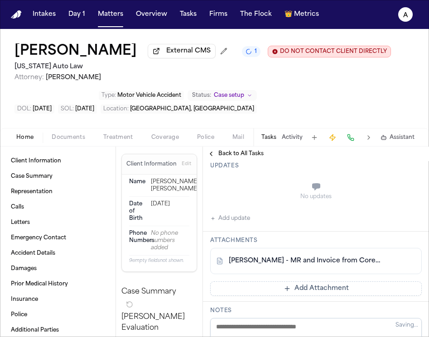
scroll to position [143, 0]
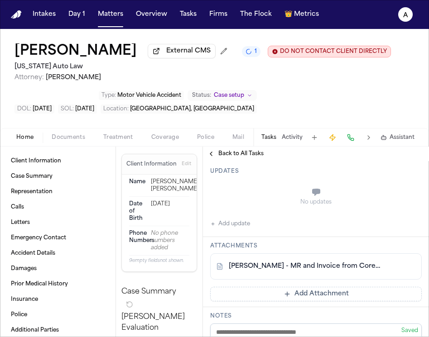
click at [337, 271] on link "E. Welden - MR and Invoice from Corewell Health Family Medicine Westland - 8.11…" at bounding box center [307, 266] width 156 height 9
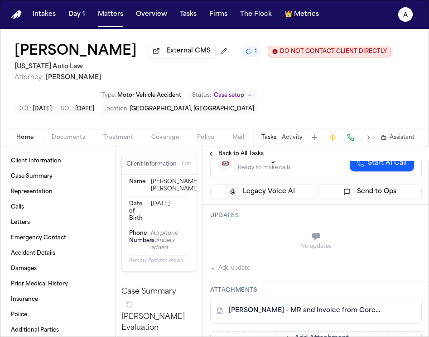
scroll to position [122, 0]
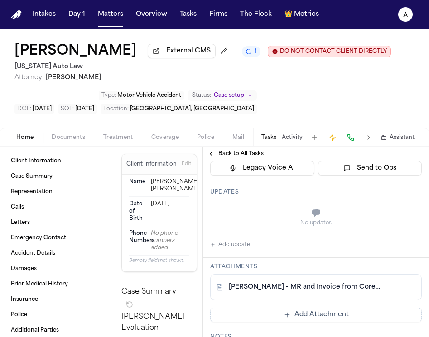
click at [243, 250] on button "Add update" at bounding box center [230, 245] width 40 height 11
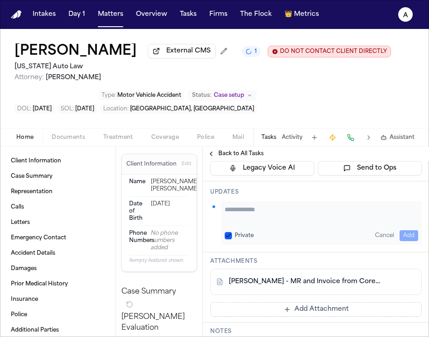
click at [247, 223] on textarea "Add your update" at bounding box center [321, 214] width 193 height 18
type textarea "**********"
click at [229, 240] on button "Private" at bounding box center [228, 235] width 7 height 7
click at [404, 241] on button "Add" at bounding box center [408, 235] width 19 height 11
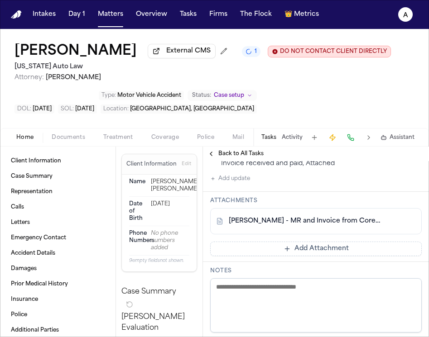
scroll to position [183, 0]
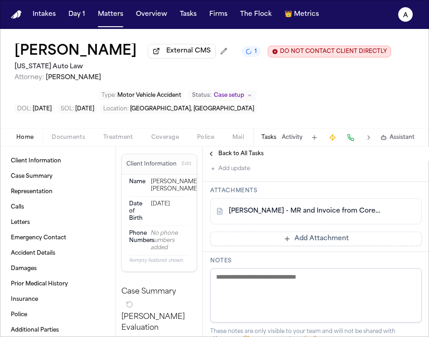
click at [381, 246] on button "Add Attachment" at bounding box center [315, 239] width 211 height 14
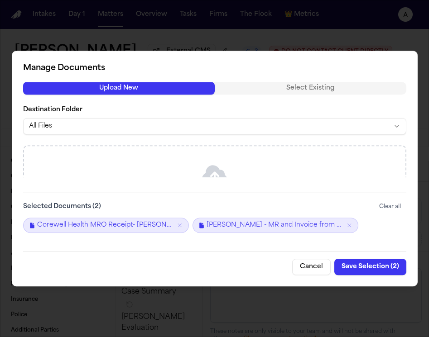
click at [395, 269] on button "Save Selection ( 2 )" at bounding box center [370, 267] width 72 height 16
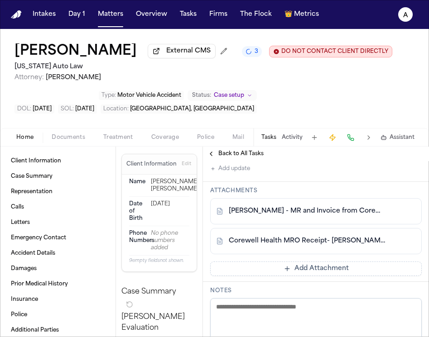
scroll to position [0, 0]
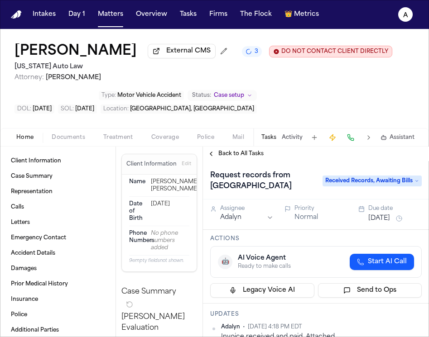
click at [245, 157] on span "Back to All Tasks" at bounding box center [240, 153] width 45 height 7
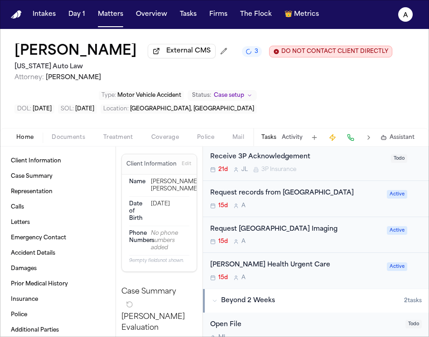
scroll to position [201, 0]
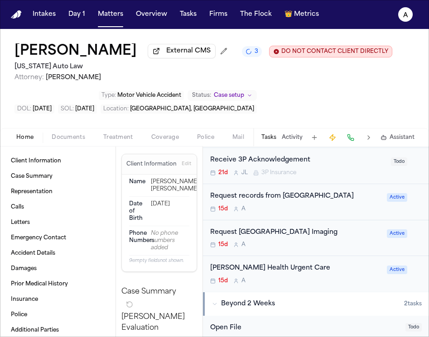
click at [299, 211] on div "15d A" at bounding box center [295, 209] width 171 height 7
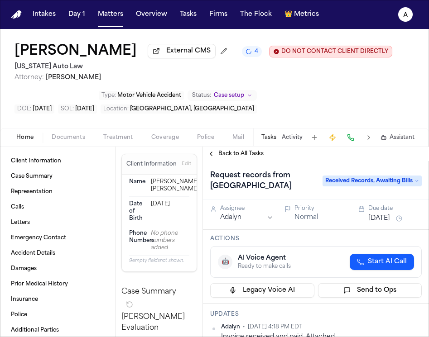
click at [383, 230] on div "Assignee Adalyn Priority Normal Due date Aug 29, 2025" at bounding box center [316, 215] width 226 height 30
click at [388, 230] on div "Assignee Adalyn Priority Normal Due date Aug 29, 2025" at bounding box center [316, 215] width 226 height 30
click at [390, 212] on div "Due date" at bounding box center [394, 208] width 53 height 7
click at [389, 223] on button "Aug 29, 2025" at bounding box center [379, 218] width 22 height 9
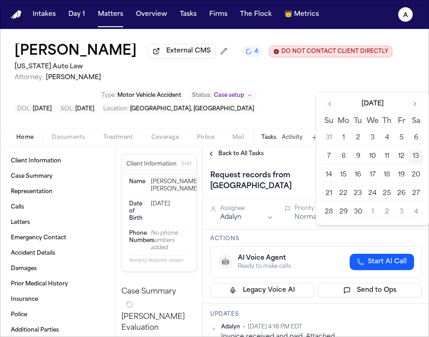
click at [398, 173] on button "19" at bounding box center [401, 175] width 14 height 14
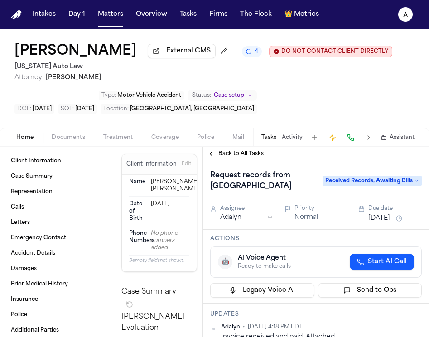
click at [302, 161] on div "Back to All Tasks" at bounding box center [316, 154] width 226 height 14
click at [100, 13] on button "Matters" at bounding box center [110, 14] width 33 height 16
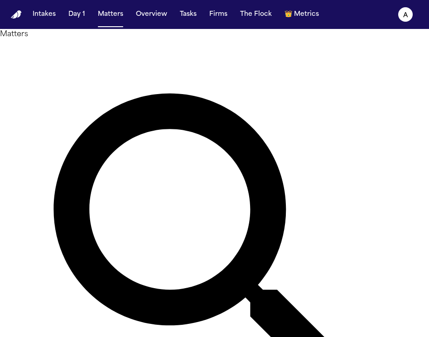
drag, startPoint x: 187, startPoint y: 49, endPoint x: 63, endPoint y: 47, distance: 123.6
click at [63, 47] on div "Matters ********* Overview Add Matter" at bounding box center [214, 259] width 429 height 461
drag, startPoint x: 175, startPoint y: 55, endPoint x: 64, endPoint y: 58, distance: 111.0
click at [64, 58] on div "Matters ********* Overview Add Matter" at bounding box center [214, 259] width 429 height 461
type input "**********"
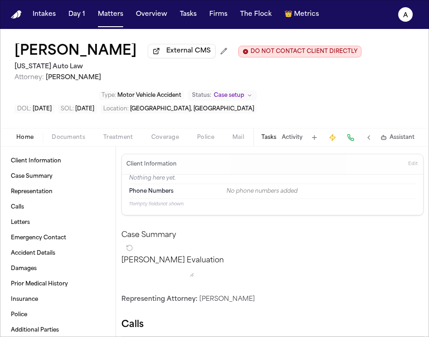
click at [272, 136] on button "Tasks" at bounding box center [268, 137] width 15 height 7
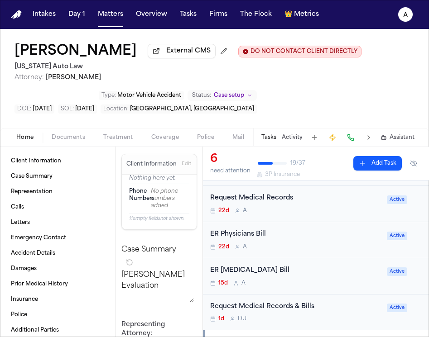
scroll to position [150, 0]
click at [326, 203] on div "Request Medical Records" at bounding box center [295, 198] width 171 height 10
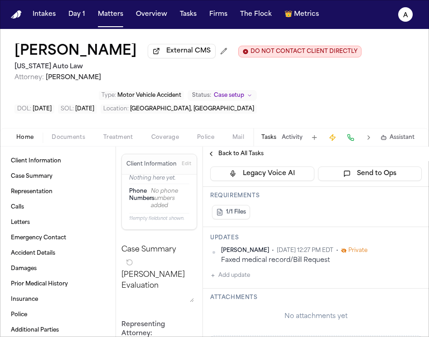
scroll to position [175, 0]
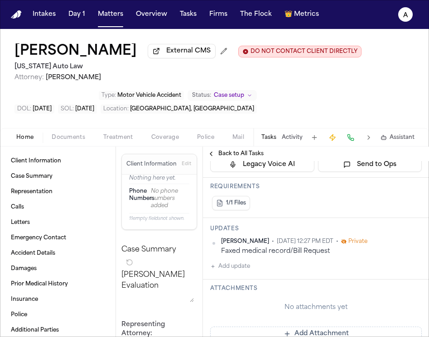
click at [217, 164] on button "Legacy Voice AI" at bounding box center [262, 165] width 104 height 14
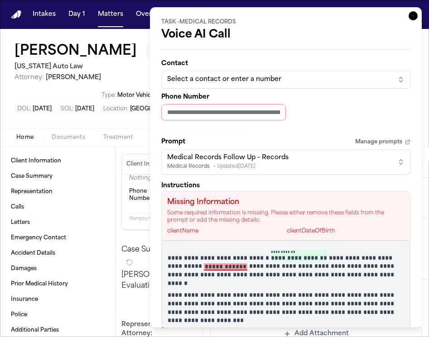
click at [411, 14] on icon "button" at bounding box center [412, 15] width 9 height 9
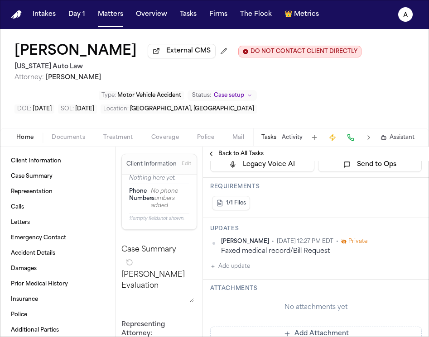
click at [243, 152] on span "Back to All Tasks" at bounding box center [240, 153] width 45 height 7
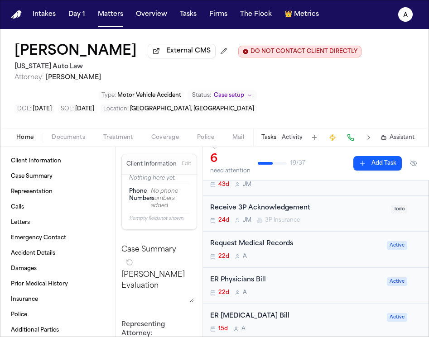
scroll to position [109, 0]
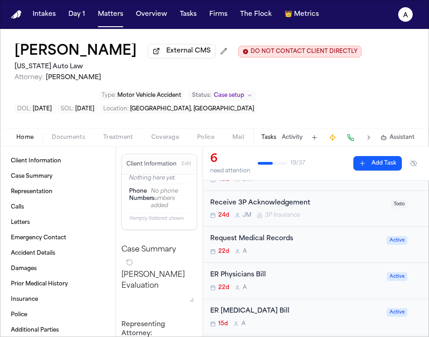
click at [303, 245] on div "Request Medical Records" at bounding box center [295, 239] width 171 height 10
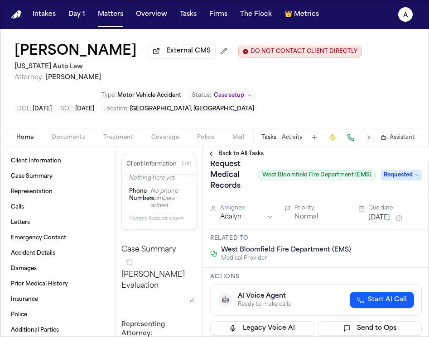
scroll to position [15, 0]
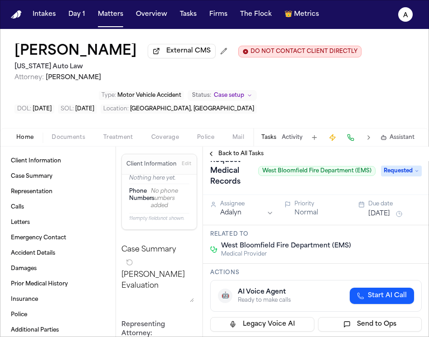
click at [241, 161] on div "Back to All Tasks" at bounding box center [316, 154] width 226 height 14
click at [251, 158] on span "Back to All Tasks" at bounding box center [240, 153] width 45 height 7
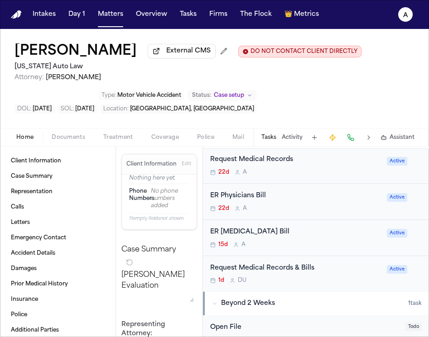
scroll to position [170, 0]
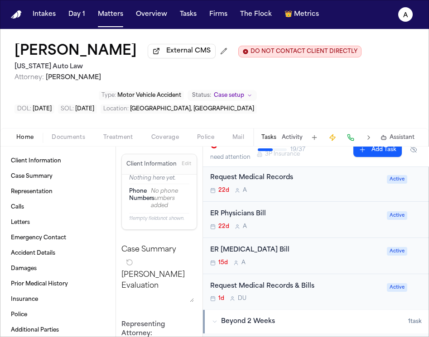
click at [306, 183] on div "Request Medical Records" at bounding box center [295, 178] width 171 height 10
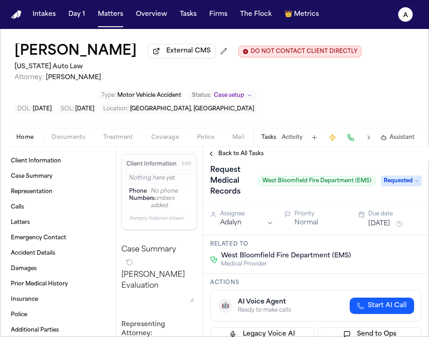
scroll to position [14, 0]
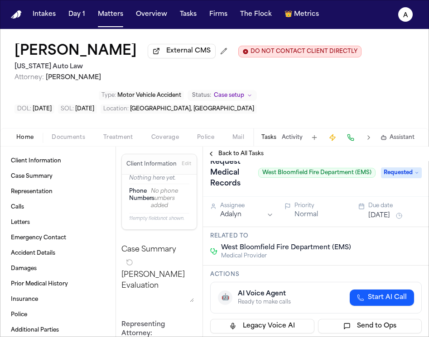
click at [255, 154] on span "Back to All Tasks" at bounding box center [240, 153] width 45 height 7
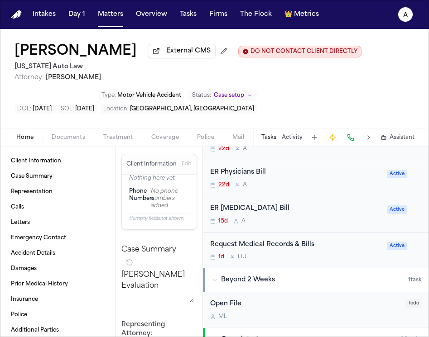
scroll to position [216, 0]
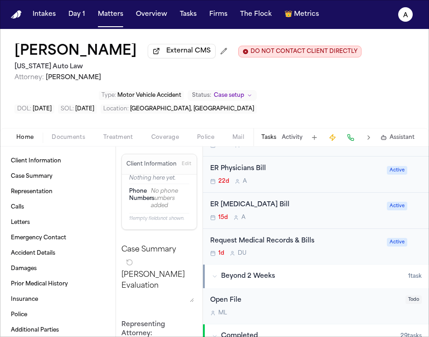
click at [287, 255] on div "1d D U" at bounding box center [295, 253] width 171 height 7
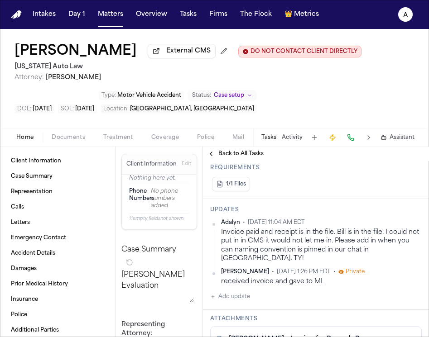
scroll to position [230, 0]
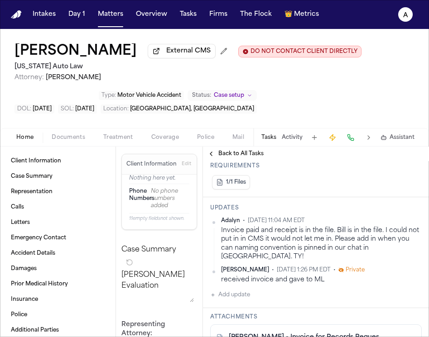
click at [336, 253] on div "Invoice paid and receipt is in the file. Bill is in the file. I could not put i…" at bounding box center [321, 243] width 201 height 35
click at [384, 257] on div "Adalyn • Sep 6, 2025 11:04 AM EDT Invoice paid and receipt is in the file. Bill…" at bounding box center [315, 250] width 211 height 67
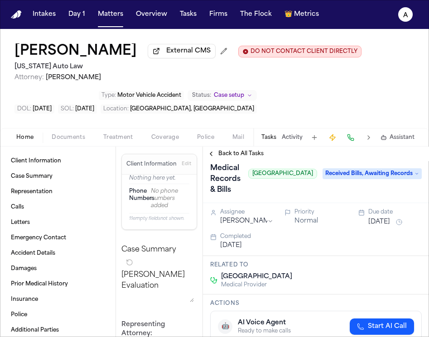
scroll to position [0, 0]
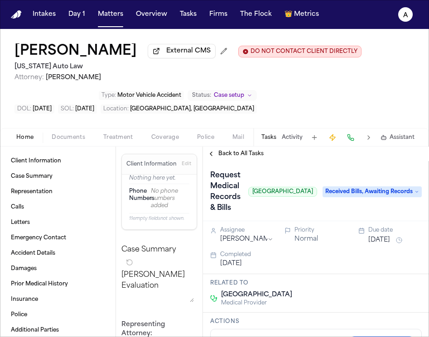
click at [403, 195] on span "Received Bills, Awaiting Records" at bounding box center [371, 192] width 99 height 11
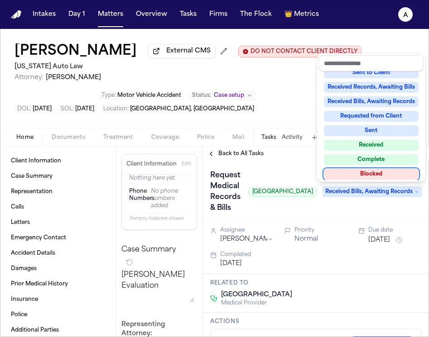
scroll to position [139, 0]
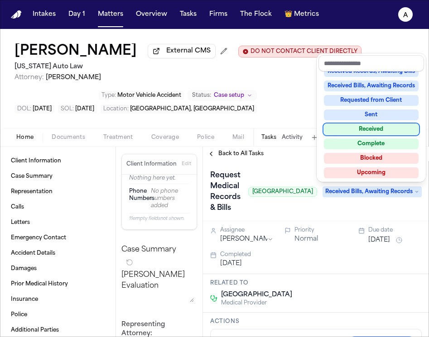
click at [370, 129] on div "Received" at bounding box center [371, 129] width 95 height 11
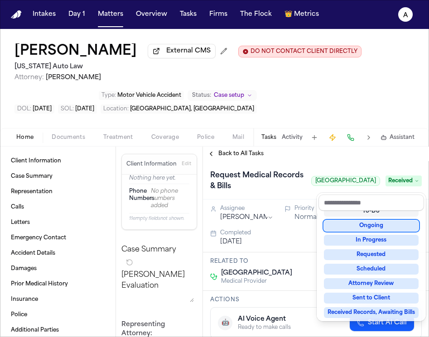
scroll to position [40, 0]
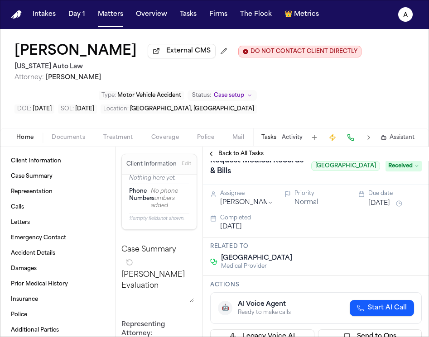
scroll to position [0, 0]
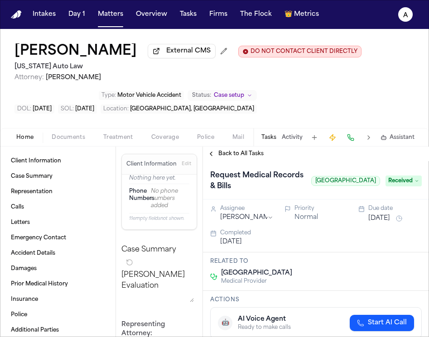
click at [259, 153] on span "Back to All Tasks" at bounding box center [240, 153] width 45 height 7
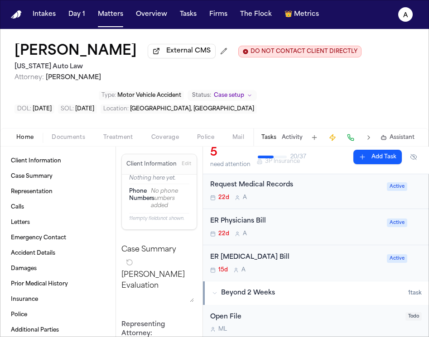
scroll to position [165, 0]
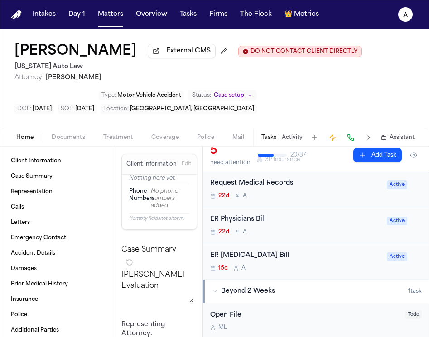
click at [364, 235] on div "22d A" at bounding box center [295, 232] width 171 height 7
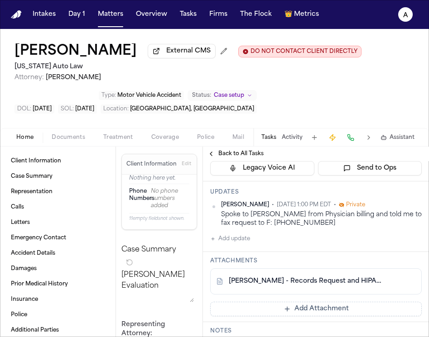
scroll to position [116, 0]
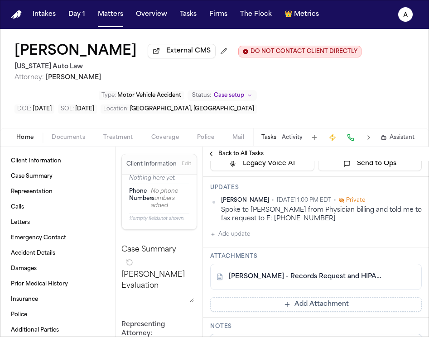
click at [250, 239] on div "Daniela Uribe • Aug 19, 2025 1:00 PM EDT • Private Spoke to Jessica from Physic…" at bounding box center [315, 218] width 211 height 43
click at [255, 231] on div "Daniela Uribe • Aug 19, 2025 1:00 PM EDT • Private Spoke to Jessica from Physic…" at bounding box center [315, 218] width 211 height 43
click at [242, 239] on button "Add update" at bounding box center [230, 234] width 40 height 11
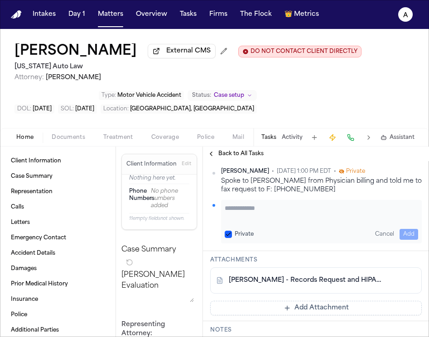
scroll to position [130, 0]
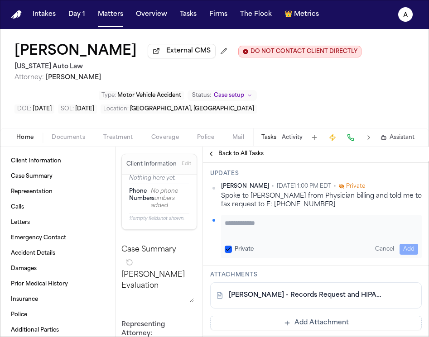
click at [247, 229] on textarea "Add your update" at bounding box center [321, 228] width 193 height 18
click at [268, 226] on textarea "**********" at bounding box center [321, 228] width 193 height 18
type textarea "**********"
click at [231, 252] on button "Private" at bounding box center [228, 249] width 7 height 7
click at [412, 250] on button "Add" at bounding box center [408, 249] width 19 height 11
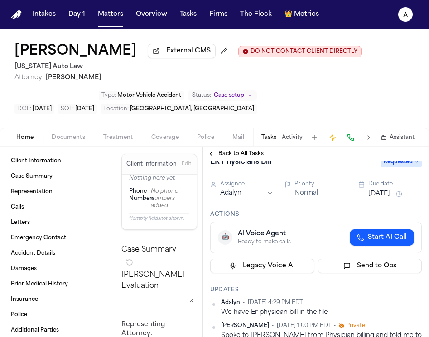
scroll to position [0, 0]
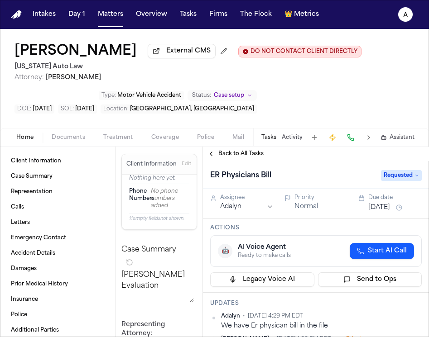
click at [407, 181] on span "Requested" at bounding box center [401, 175] width 41 height 11
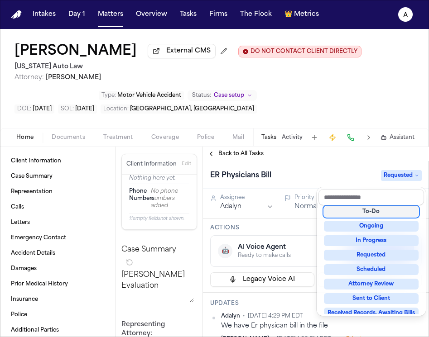
scroll to position [41, 0]
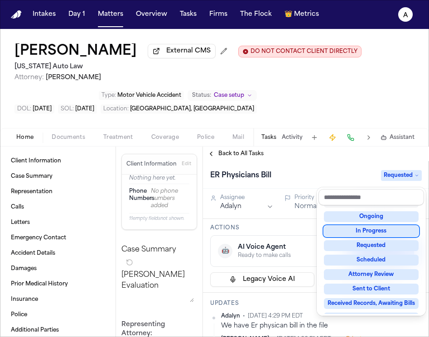
click at [295, 182] on div "ER Physicians Bill Requested" at bounding box center [315, 175] width 211 height 14
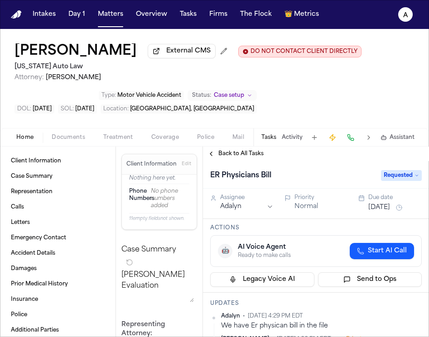
click at [398, 177] on span "Requested" at bounding box center [401, 175] width 41 height 11
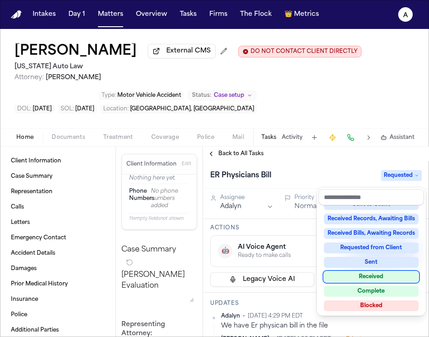
click at [380, 277] on div "Received" at bounding box center [371, 277] width 95 height 11
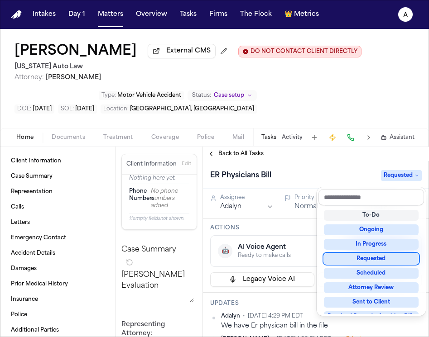
scroll to position [9, 0]
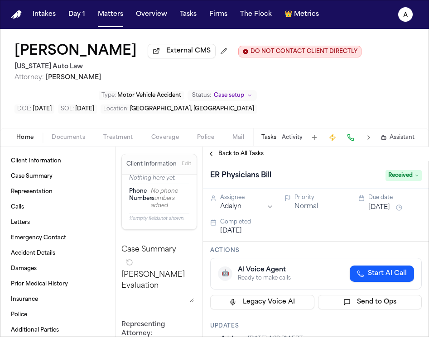
click at [222, 150] on div "Back to All Tasks" at bounding box center [316, 154] width 226 height 14
click at [226, 158] on span "Back to All Tasks" at bounding box center [240, 153] width 45 height 7
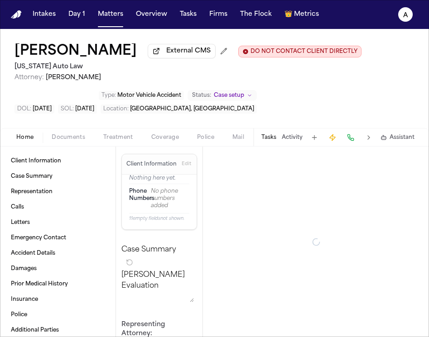
click at [61, 136] on span "Documents" at bounding box center [69, 137] width 34 height 7
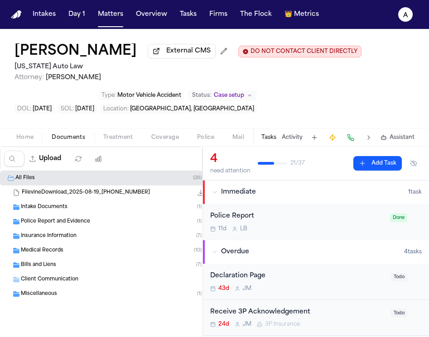
click at [60, 268] on div "Bills and Liens ( 7 )" at bounding box center [118, 265] width 194 height 8
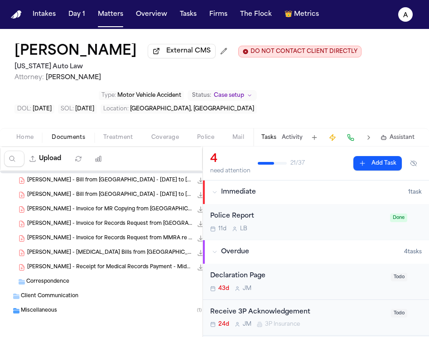
scroll to position [101, 0]
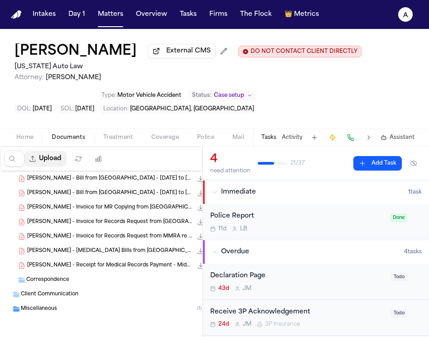
click at [52, 163] on button "Upload" at bounding box center [45, 159] width 42 height 16
select select "**********"
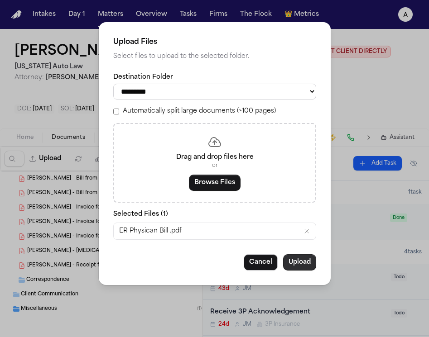
click at [296, 262] on button "Upload" at bounding box center [299, 262] width 33 height 16
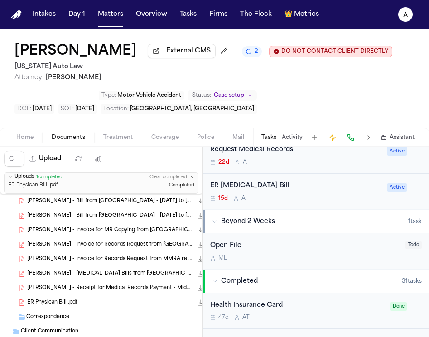
scroll to position [190, 0]
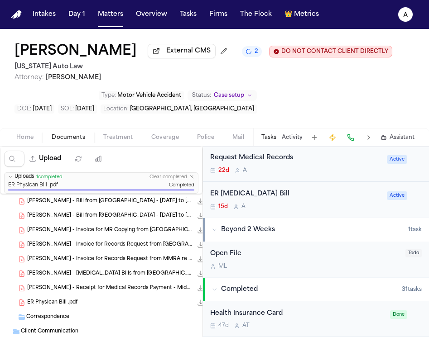
click at [296, 204] on div "ER Radiology Bill 15d A" at bounding box center [295, 199] width 171 height 21
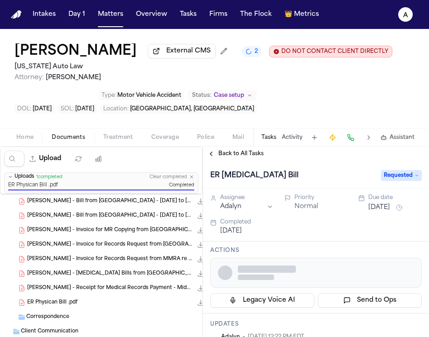
click at [255, 157] on span "Back to All Tasks" at bounding box center [240, 153] width 45 height 7
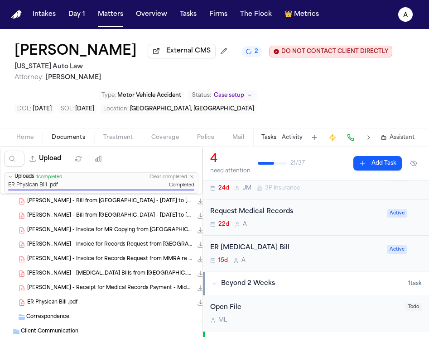
scroll to position [138, 0]
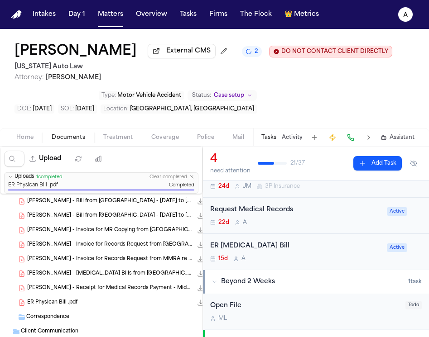
click at [300, 222] on div "22d A" at bounding box center [295, 222] width 171 height 7
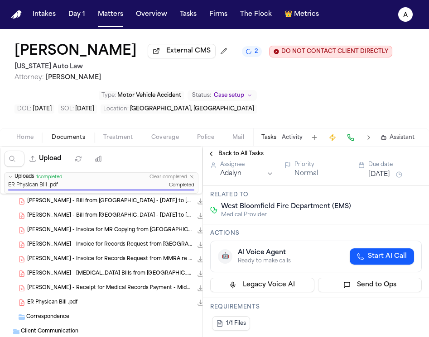
scroll to position [56, 0]
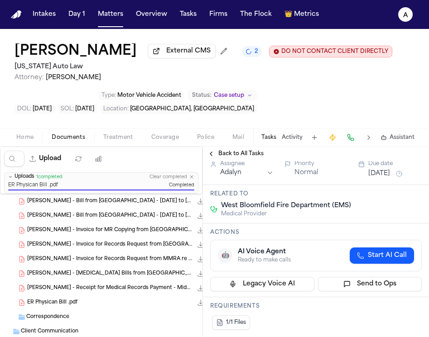
click at [235, 158] on span "Back to All Tasks" at bounding box center [240, 153] width 45 height 7
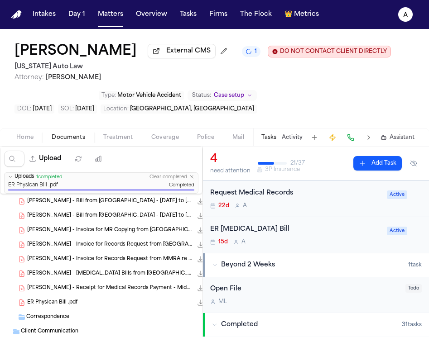
scroll to position [141, 0]
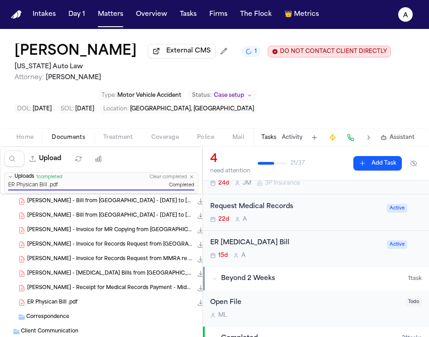
click at [333, 267] on div "ER Radiology Bill 15d A Active" at bounding box center [316, 249] width 226 height 36
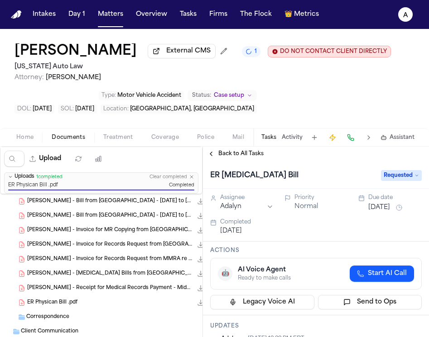
click at [253, 154] on span "Back to All Tasks" at bounding box center [240, 153] width 45 height 7
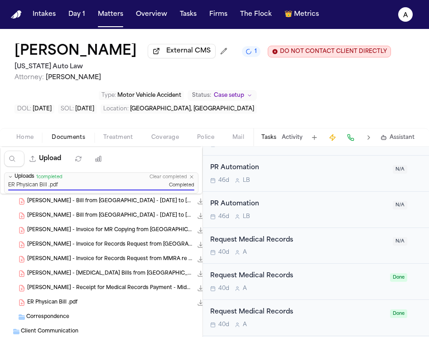
scroll to position [856, 0]
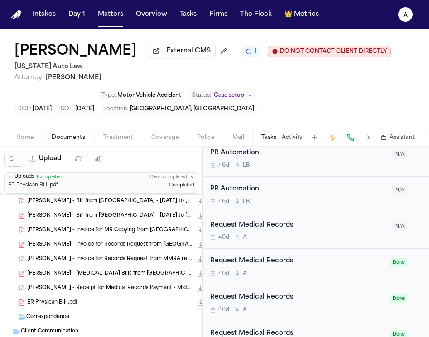
click at [317, 239] on div "40d A" at bounding box center [298, 237] width 177 height 7
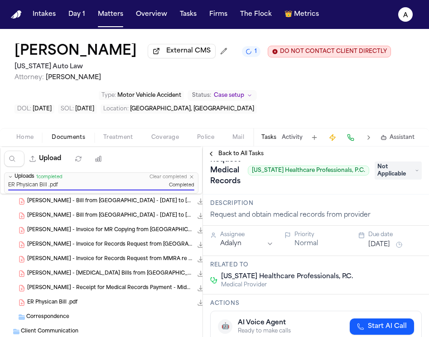
scroll to position [19, 0]
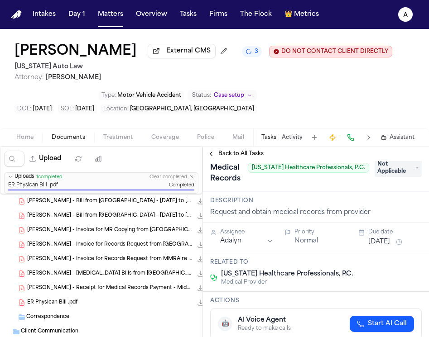
click at [252, 158] on span "Back to All Tasks" at bounding box center [240, 153] width 45 height 7
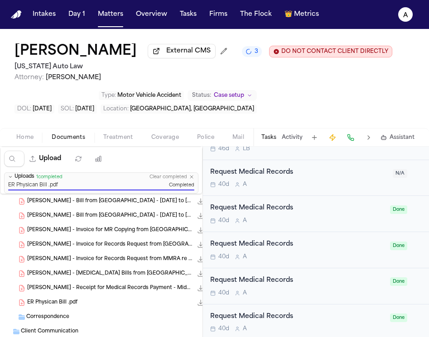
scroll to position [914, 0]
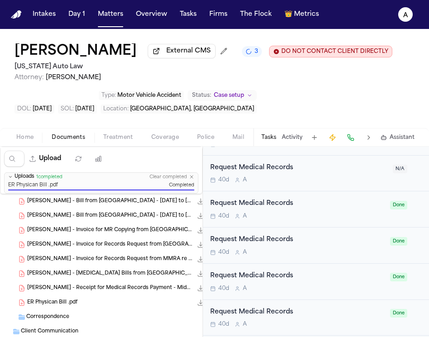
click at [343, 242] on div "Request Medical Records" at bounding box center [297, 240] width 174 height 10
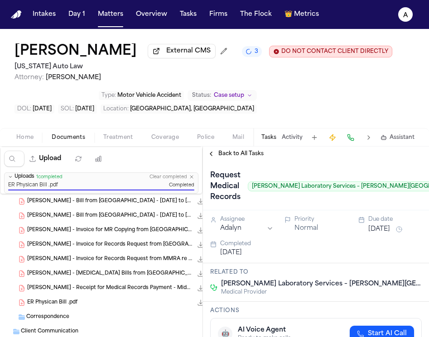
click at [260, 153] on span "Back to All Tasks" at bounding box center [240, 153] width 45 height 7
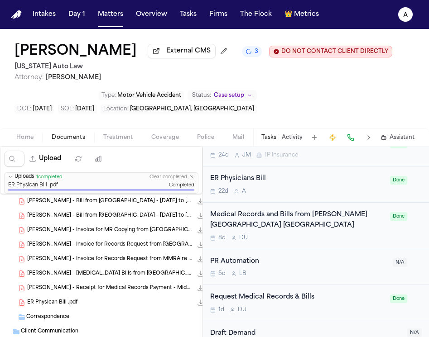
scroll to position [1206, 0]
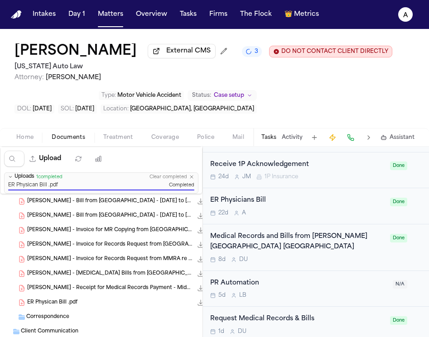
click at [340, 260] on div "8d D U" at bounding box center [297, 259] width 174 height 7
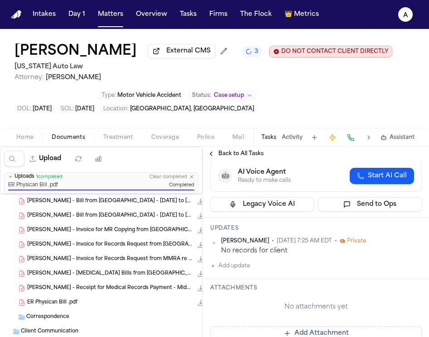
scroll to position [197, 0]
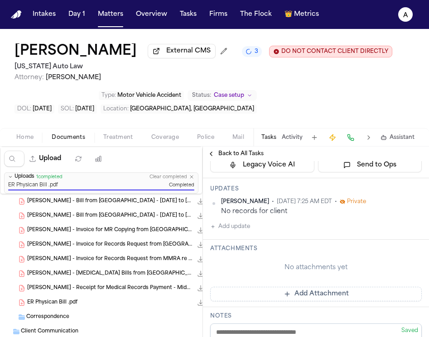
click at [226, 153] on span "Back to All Tasks" at bounding box center [240, 153] width 45 height 7
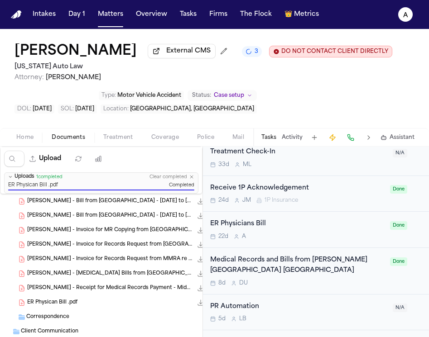
scroll to position [1286, 0]
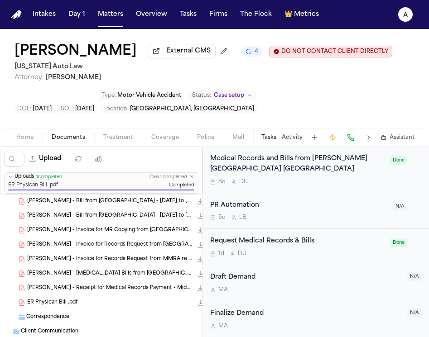
click at [337, 257] on div "1d D U" at bounding box center [297, 253] width 174 height 7
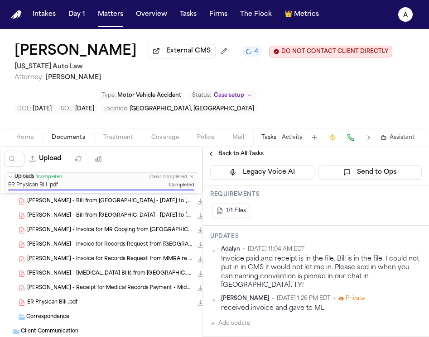
scroll to position [180, 0]
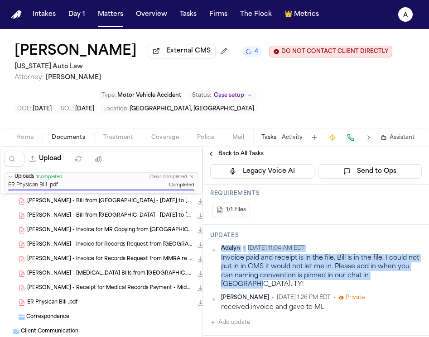
drag, startPoint x: 398, startPoint y: 278, endPoint x: 214, endPoint y: 257, distance: 185.0
click at [214, 257] on div "Adalyn • Sep 6, 2025 11:04 AM EDT Invoice paid and receipt is in the file. Bill…" at bounding box center [315, 267] width 211 height 44
click at [417, 251] on html "Intakes Day 1 Matters Overview Tasks Firms The Flock 👑 Metrics A Bianca Jones E…" at bounding box center [214, 168] width 429 height 337
copy div "Adalyn • Sep 6, 2025 11:04 AM EDT Invoice paid and receipt is in the file. Bill…"
click at [417, 249] on html "Intakes Day 1 Matters Overview Tasks Firms The Flock 👑 Metrics A Bianca Jones E…" at bounding box center [214, 168] width 429 height 337
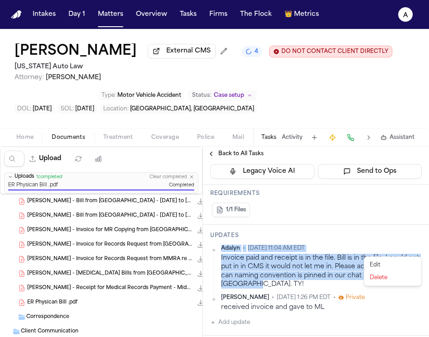
click at [384, 276] on div "Delete" at bounding box center [392, 278] width 53 height 13
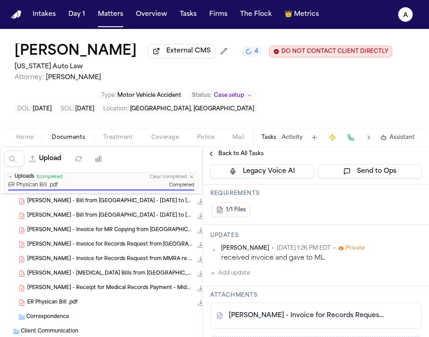
click at [226, 155] on span "Back to All Tasks" at bounding box center [240, 153] width 45 height 7
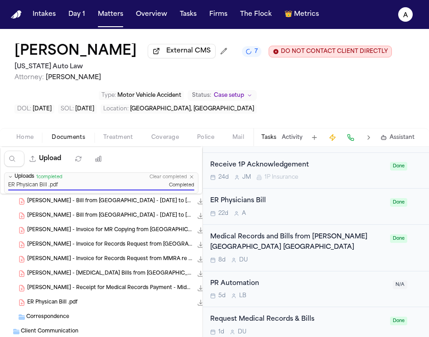
scroll to position [1213, 0]
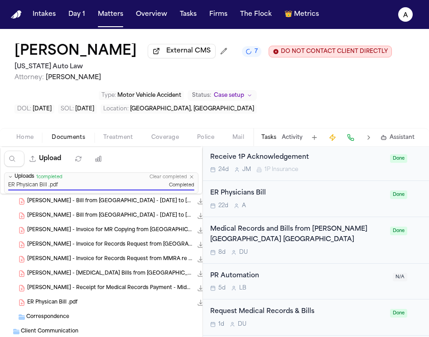
click at [322, 196] on div "ER Physicians Bill" at bounding box center [297, 193] width 174 height 10
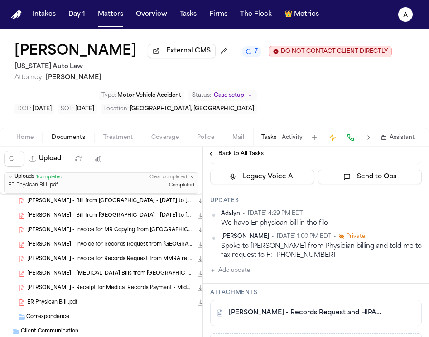
scroll to position [126, 0]
click at [240, 276] on button "Add update" at bounding box center [230, 270] width 40 height 11
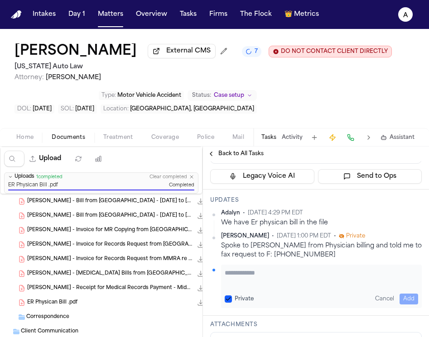
click at [245, 275] on textarea "Add your update" at bounding box center [321, 278] width 193 height 18
paste textarea "**********"
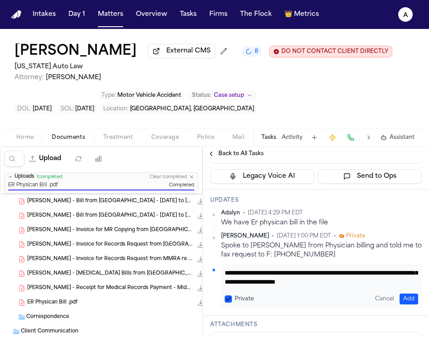
type textarea "**********"
click at [403, 299] on button "Add" at bounding box center [408, 299] width 19 height 11
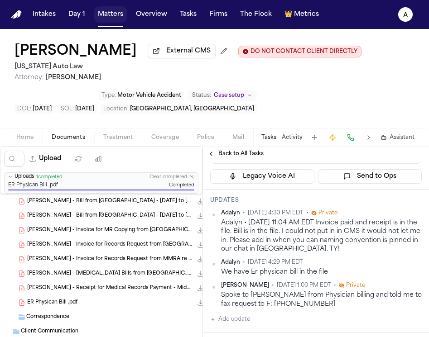
click at [110, 18] on button "Matters" at bounding box center [110, 14] width 33 height 16
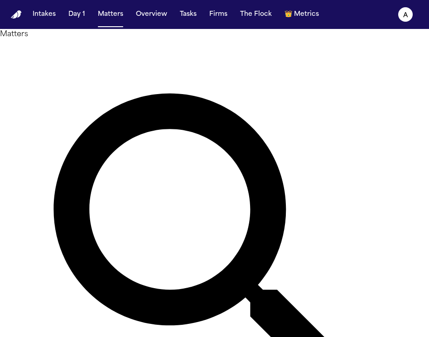
drag, startPoint x: 199, startPoint y: 56, endPoint x: 59, endPoint y: 54, distance: 140.4
click at [59, 54] on div "**********" at bounding box center [214, 259] width 429 height 461
type input "**********"
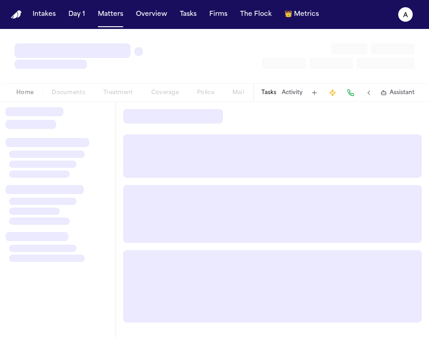
click at [269, 95] on button "Tasks" at bounding box center [268, 92] width 15 height 7
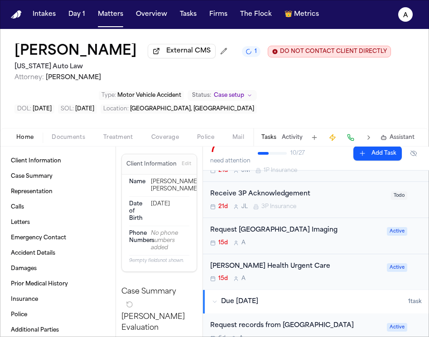
scroll to position [179, 0]
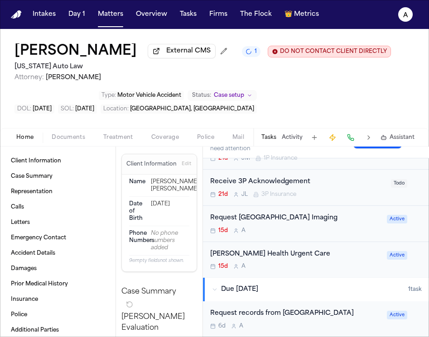
click at [328, 265] on div "Crewell Health Urgent Care 15d A" at bounding box center [295, 259] width 171 height 21
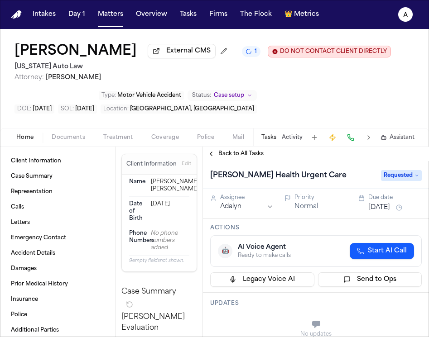
click at [249, 157] on span "Back to All Tasks" at bounding box center [240, 153] width 45 height 7
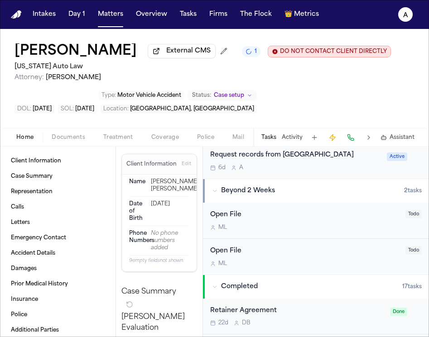
scroll to position [341, 0]
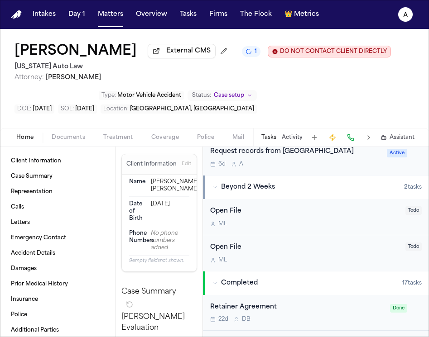
click at [333, 168] on div "6d A" at bounding box center [295, 164] width 171 height 7
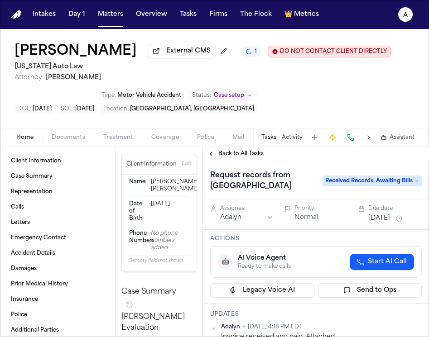
drag, startPoint x: 245, startPoint y: 156, endPoint x: 244, endPoint y: 245, distance: 88.3
click at [244, 245] on div "Back to All Tasks Request records from Corewell Health Care Center Received Rec…" at bounding box center [316, 242] width 226 height 191
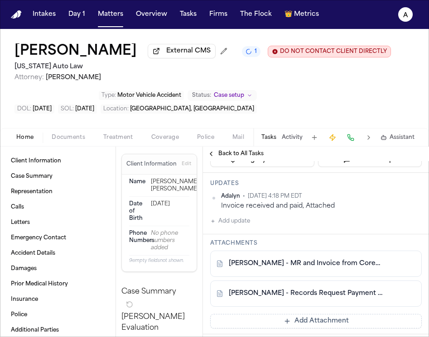
scroll to position [149, 0]
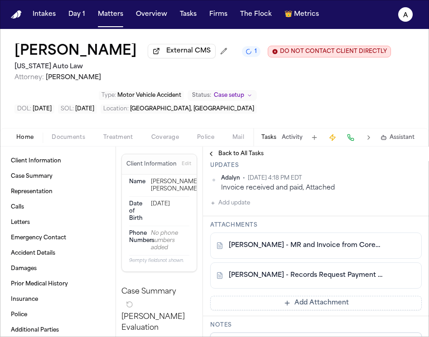
click at [245, 154] on span "Back to All Tasks" at bounding box center [240, 153] width 45 height 7
